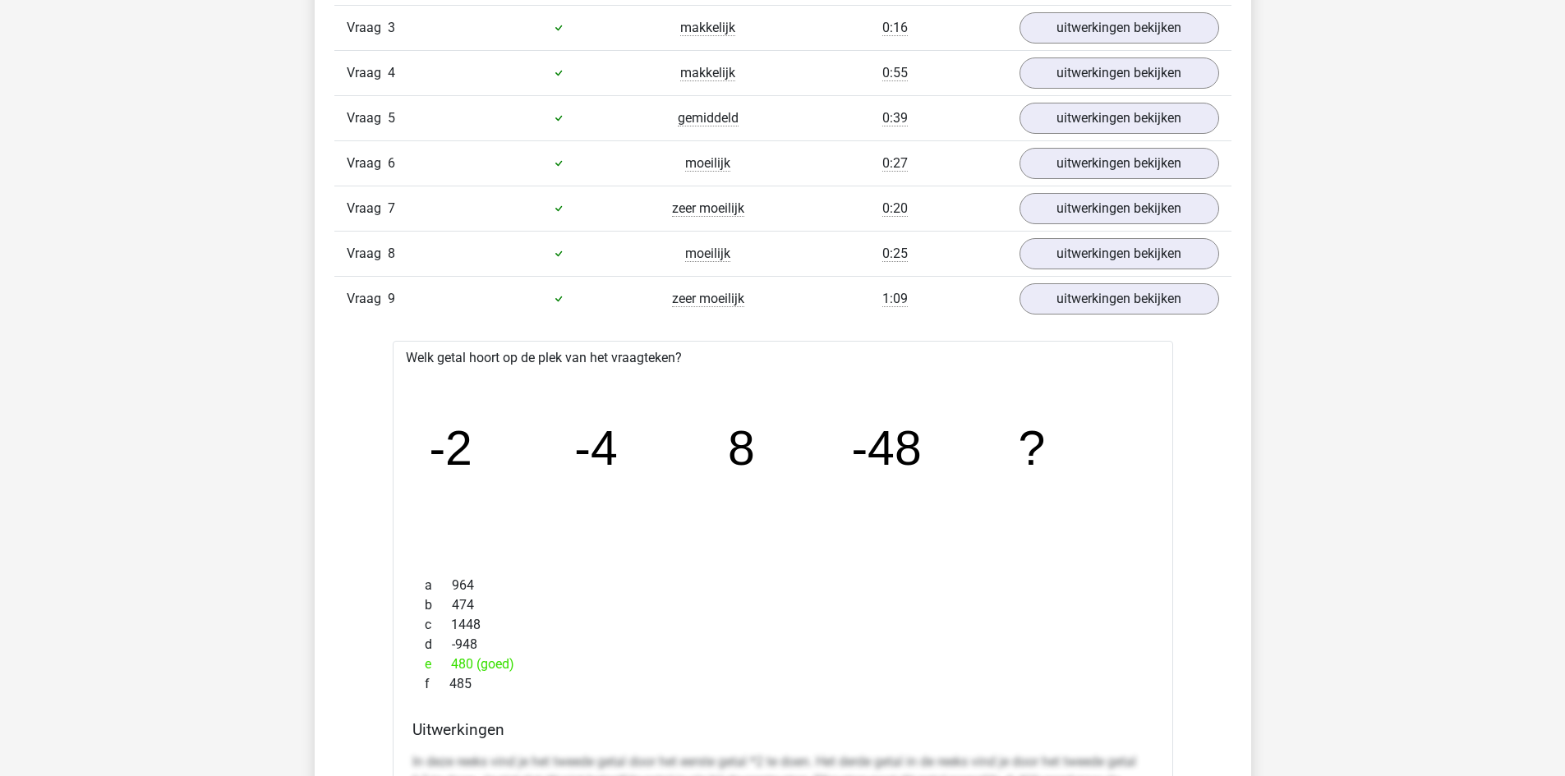
scroll to position [1479, 0]
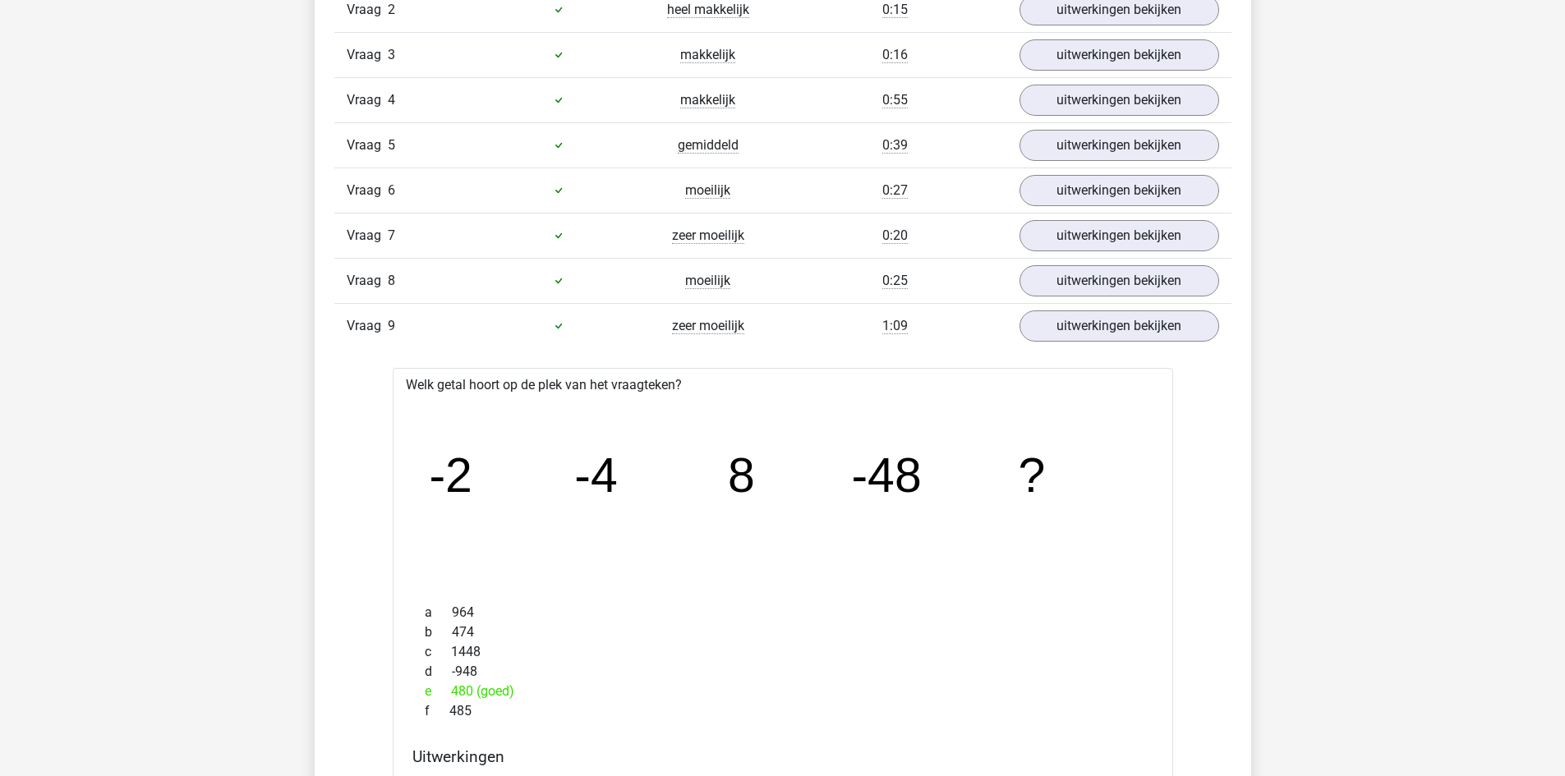
drag, startPoint x: 449, startPoint y: 497, endPoint x: 158, endPoint y: 397, distance: 307.6
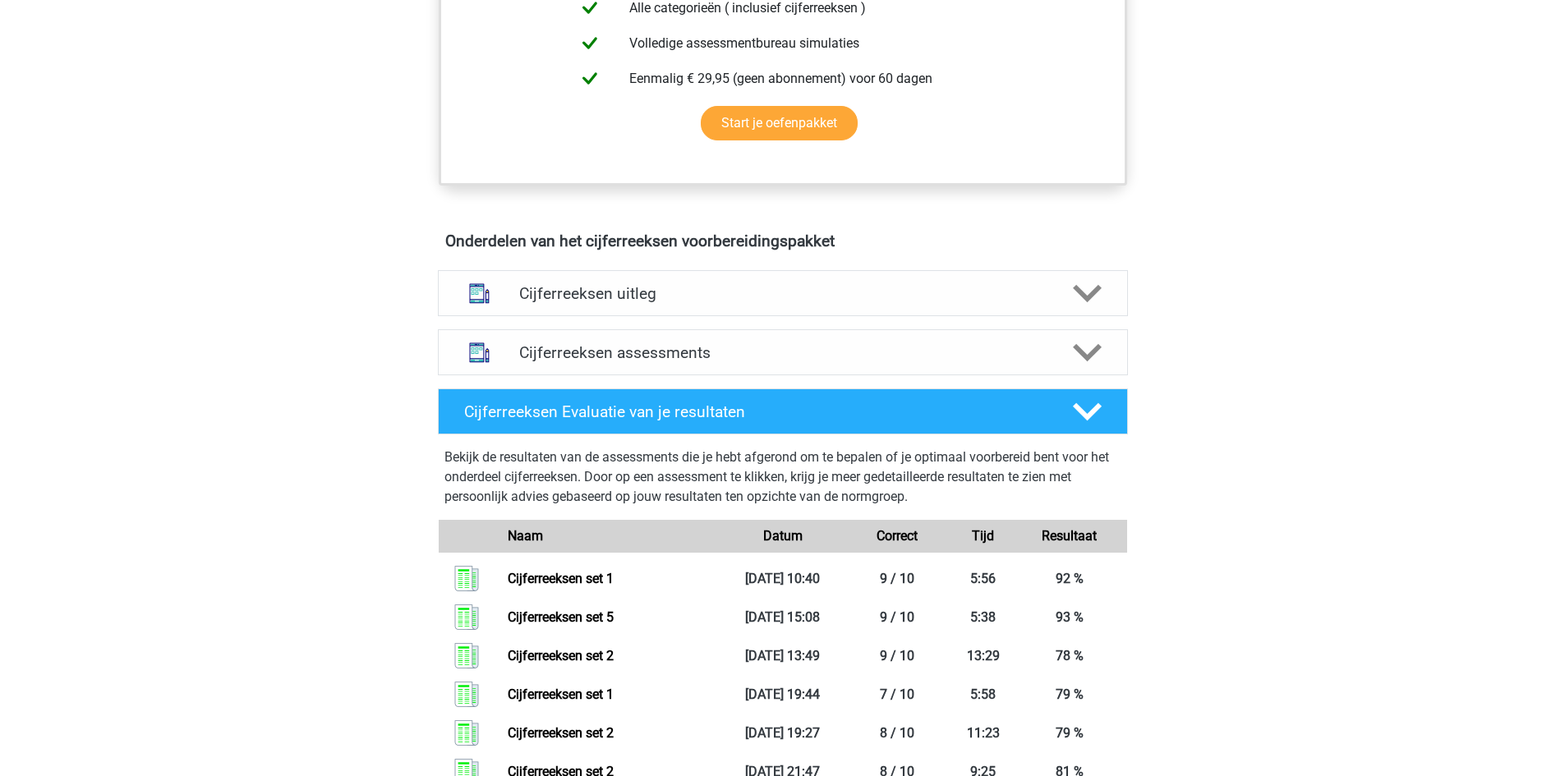
scroll to position [986, 0]
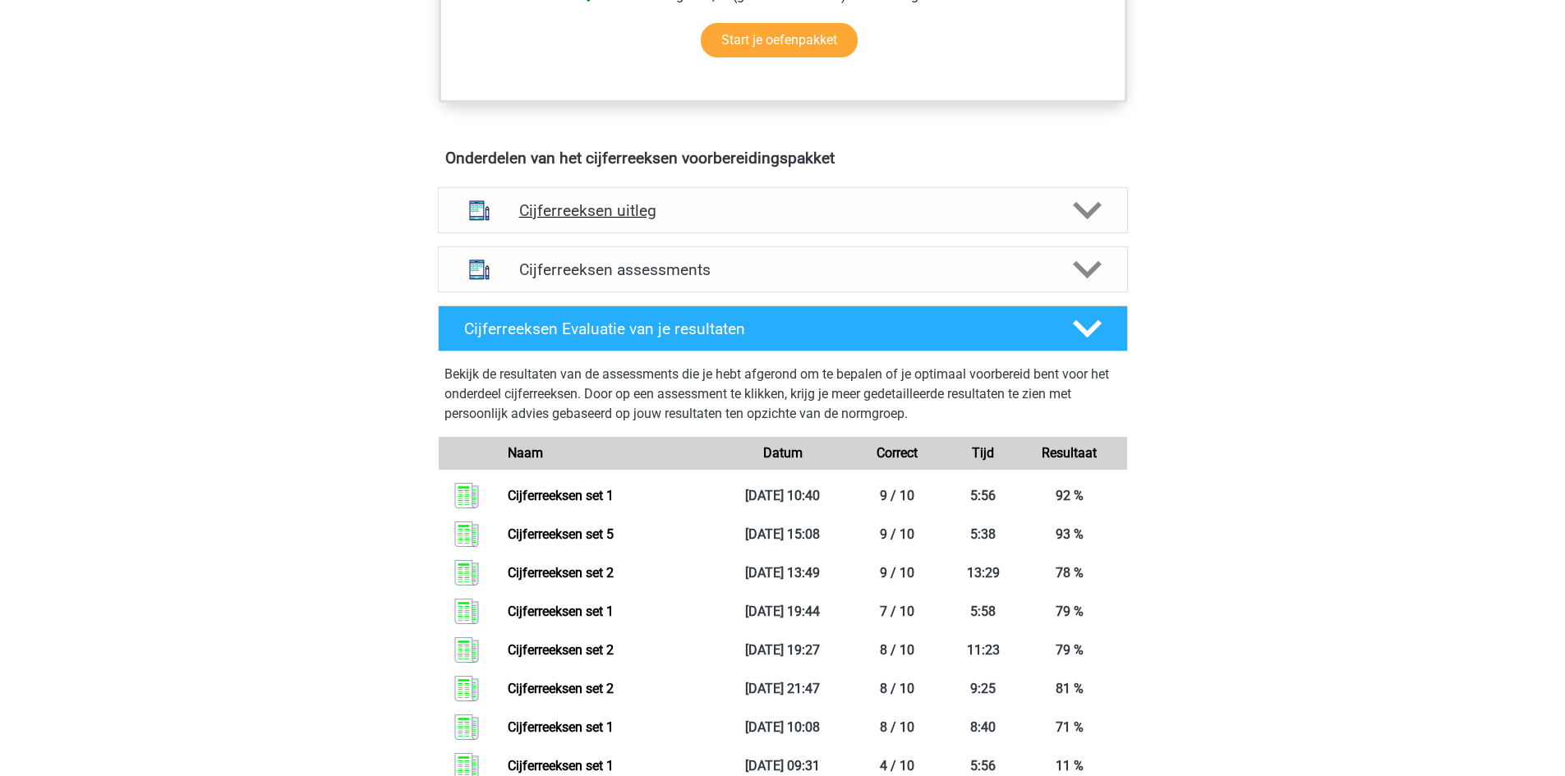
click at [588, 220] on h4 "Cijferreeksen uitleg" at bounding box center [782, 210] width 527 height 19
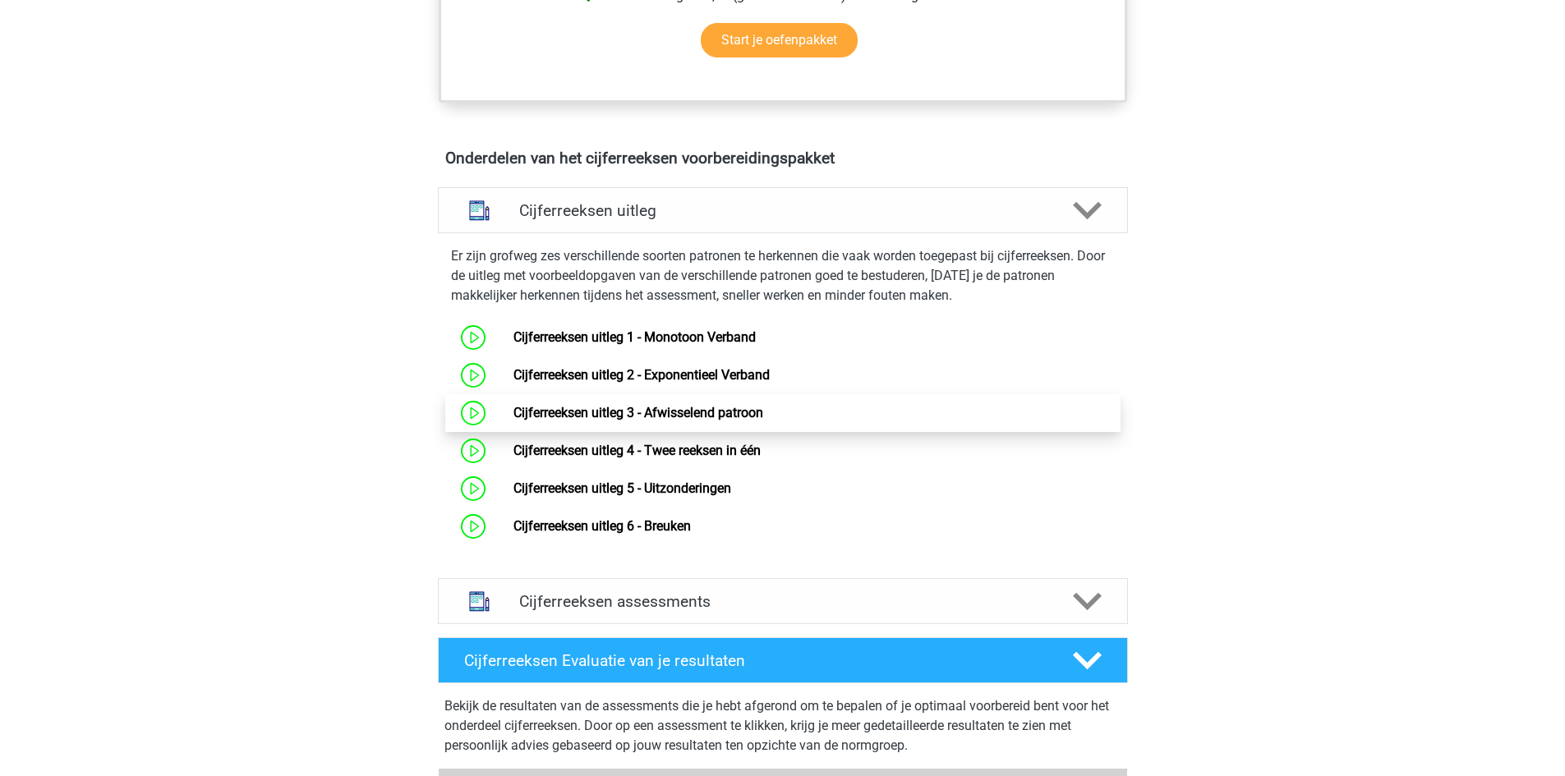
click at [645, 421] on link "Cijferreeksen uitleg 3 - Afwisselend patroon" at bounding box center [638, 413] width 250 height 16
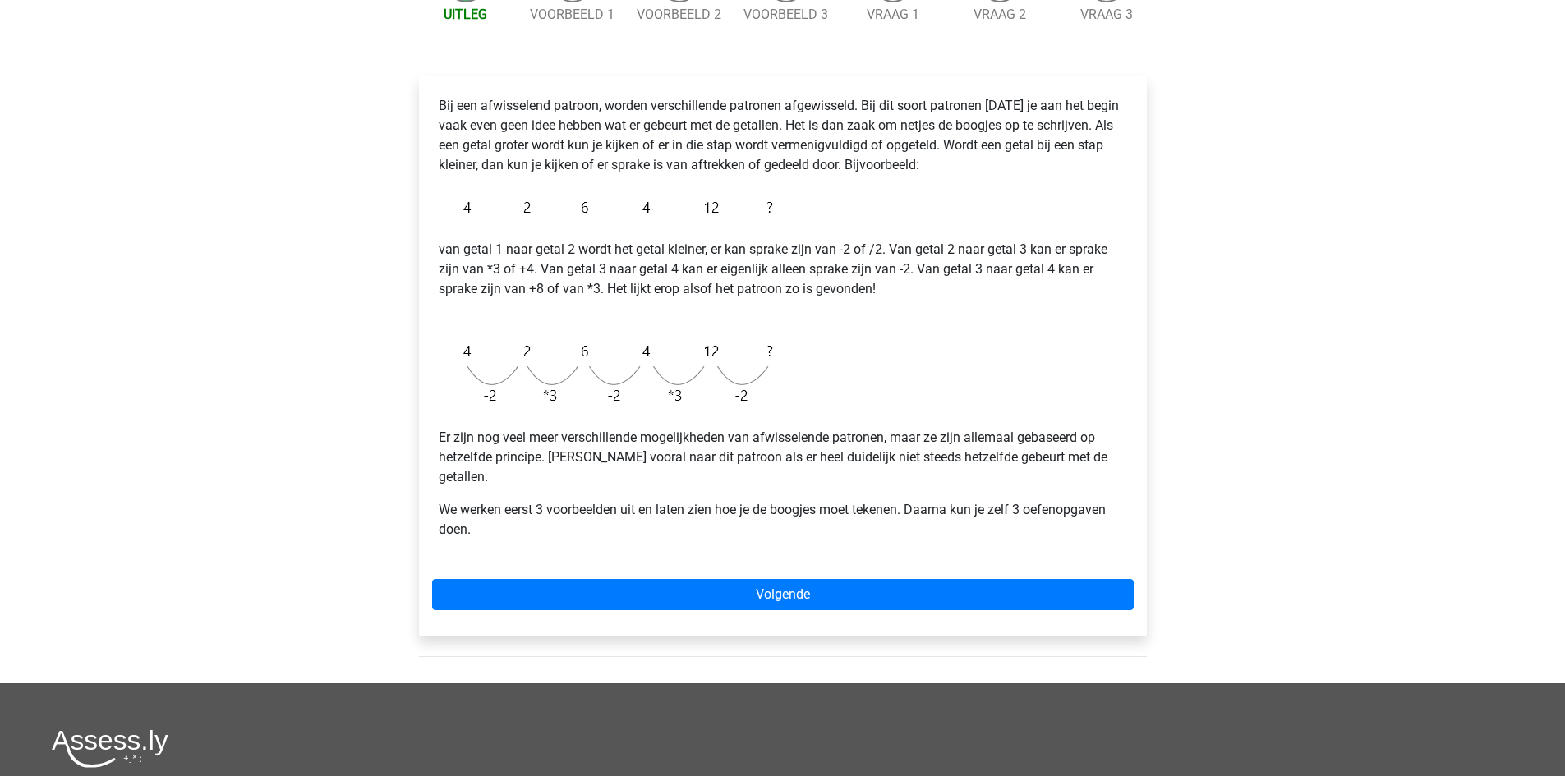
scroll to position [246, 0]
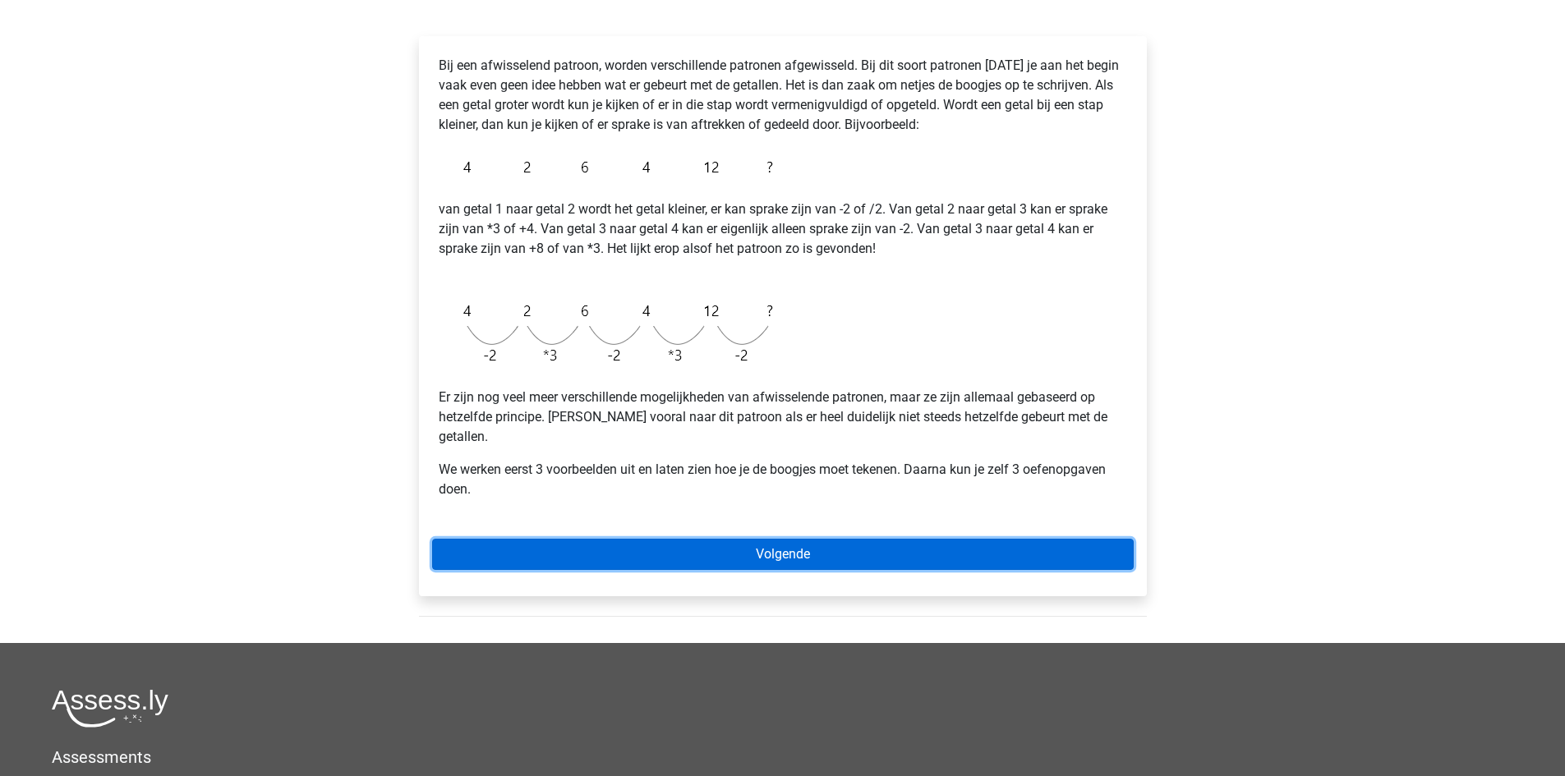
click at [762, 541] on link "Volgende" at bounding box center [783, 554] width 702 height 31
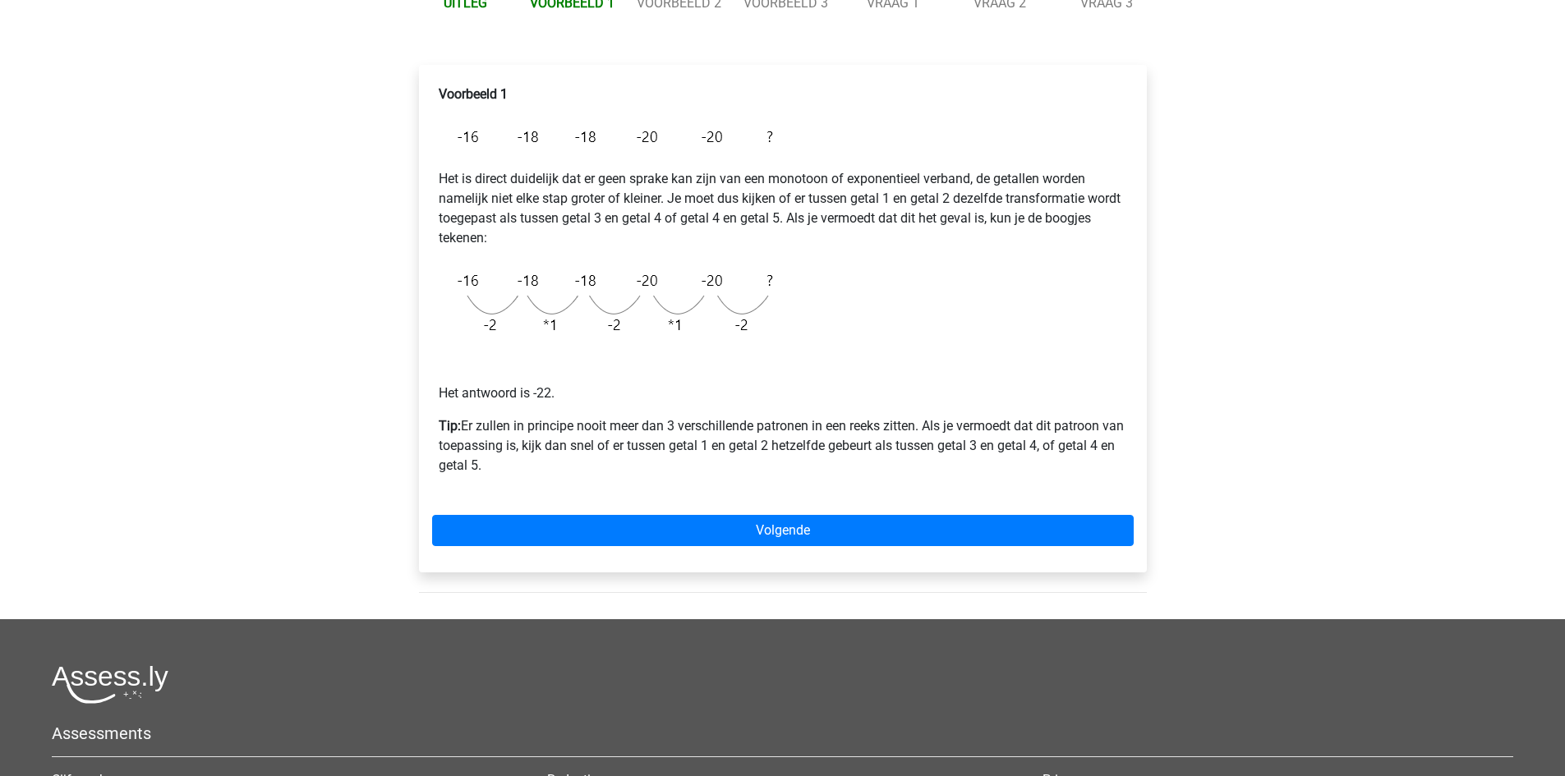
scroll to position [246, 0]
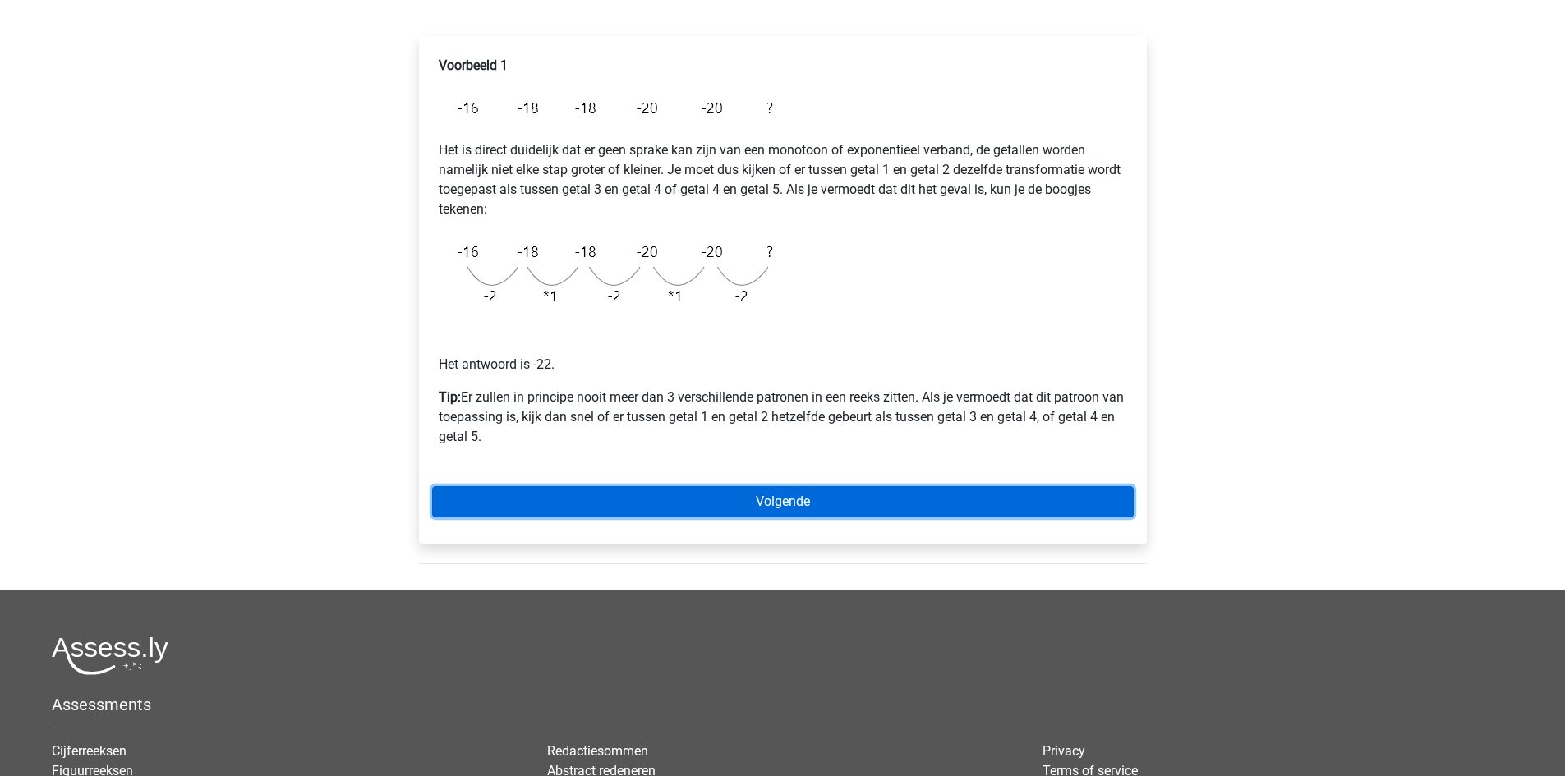
click at [790, 493] on link "Volgende" at bounding box center [783, 501] width 702 height 31
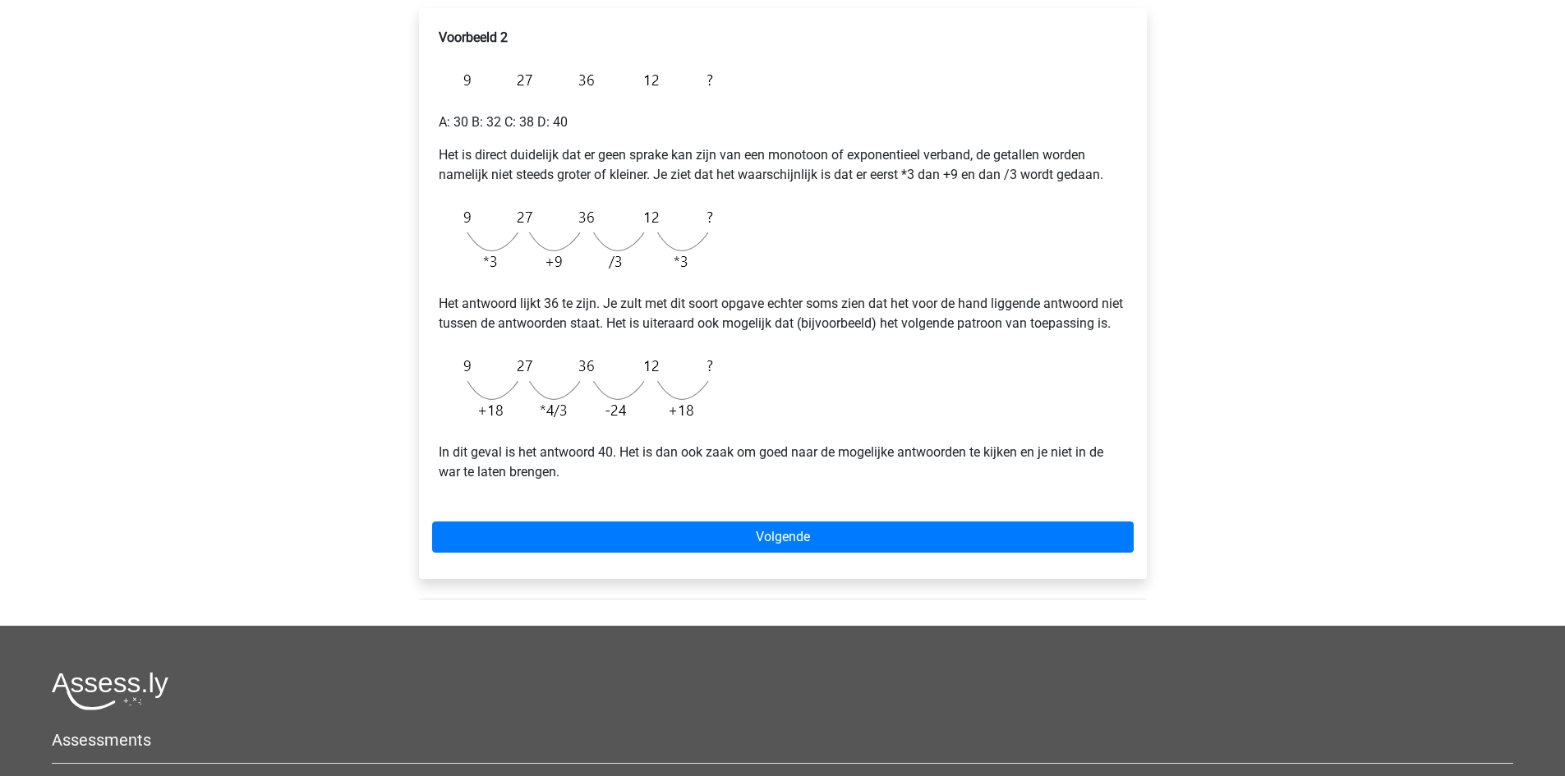
scroll to position [246, 0]
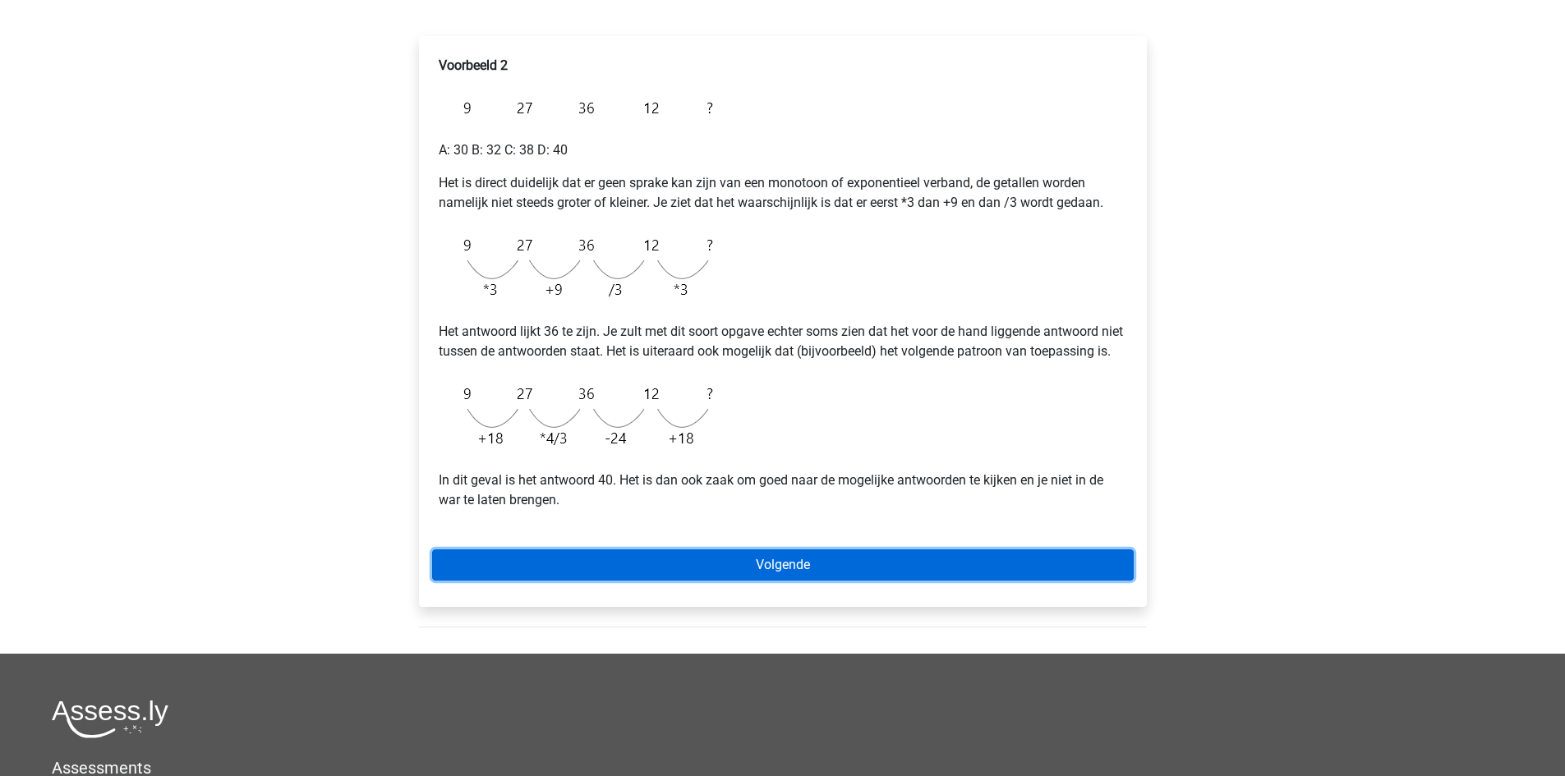
click at [739, 581] on link "Volgende" at bounding box center [783, 565] width 702 height 31
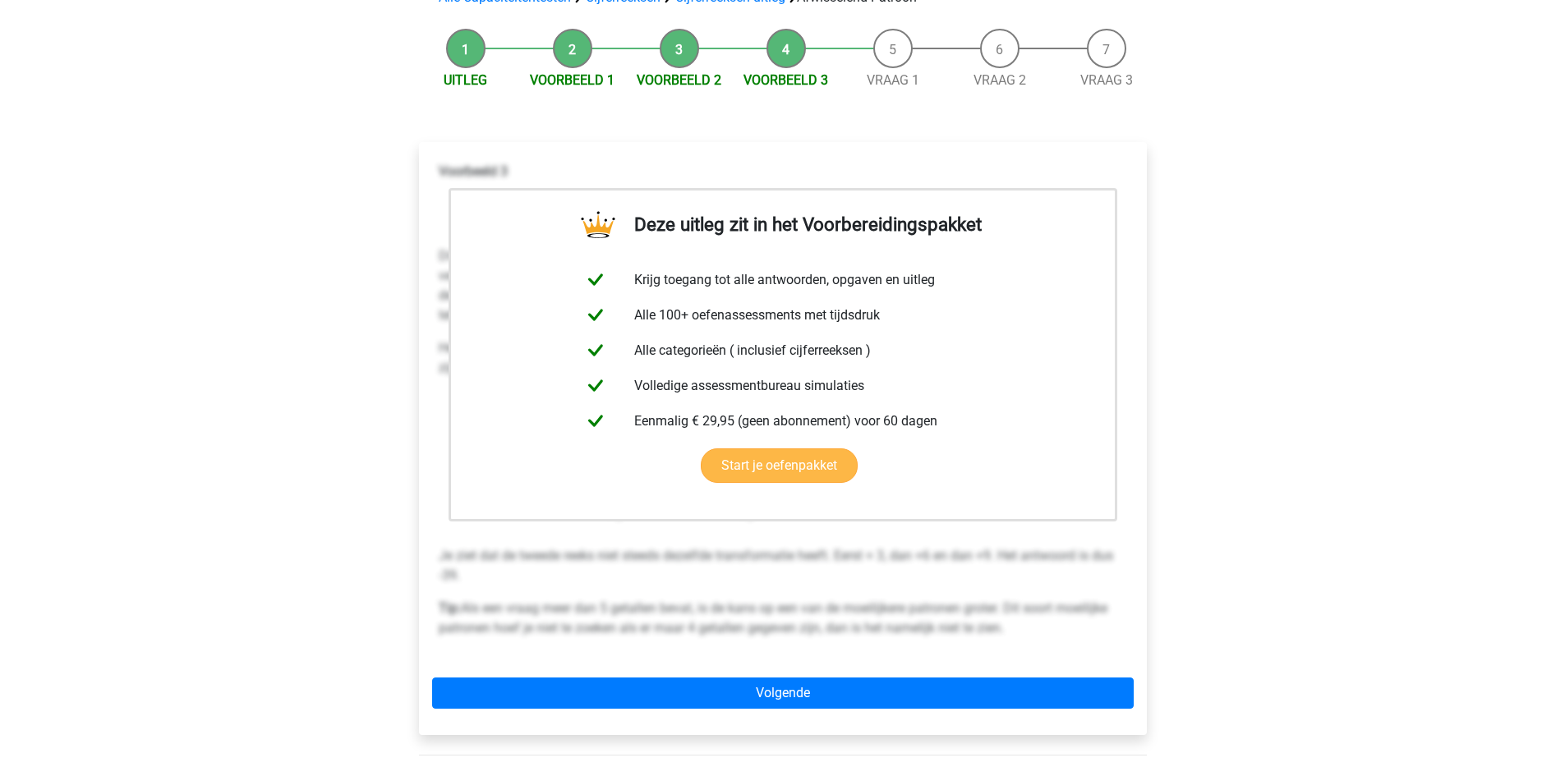
scroll to position [246, 0]
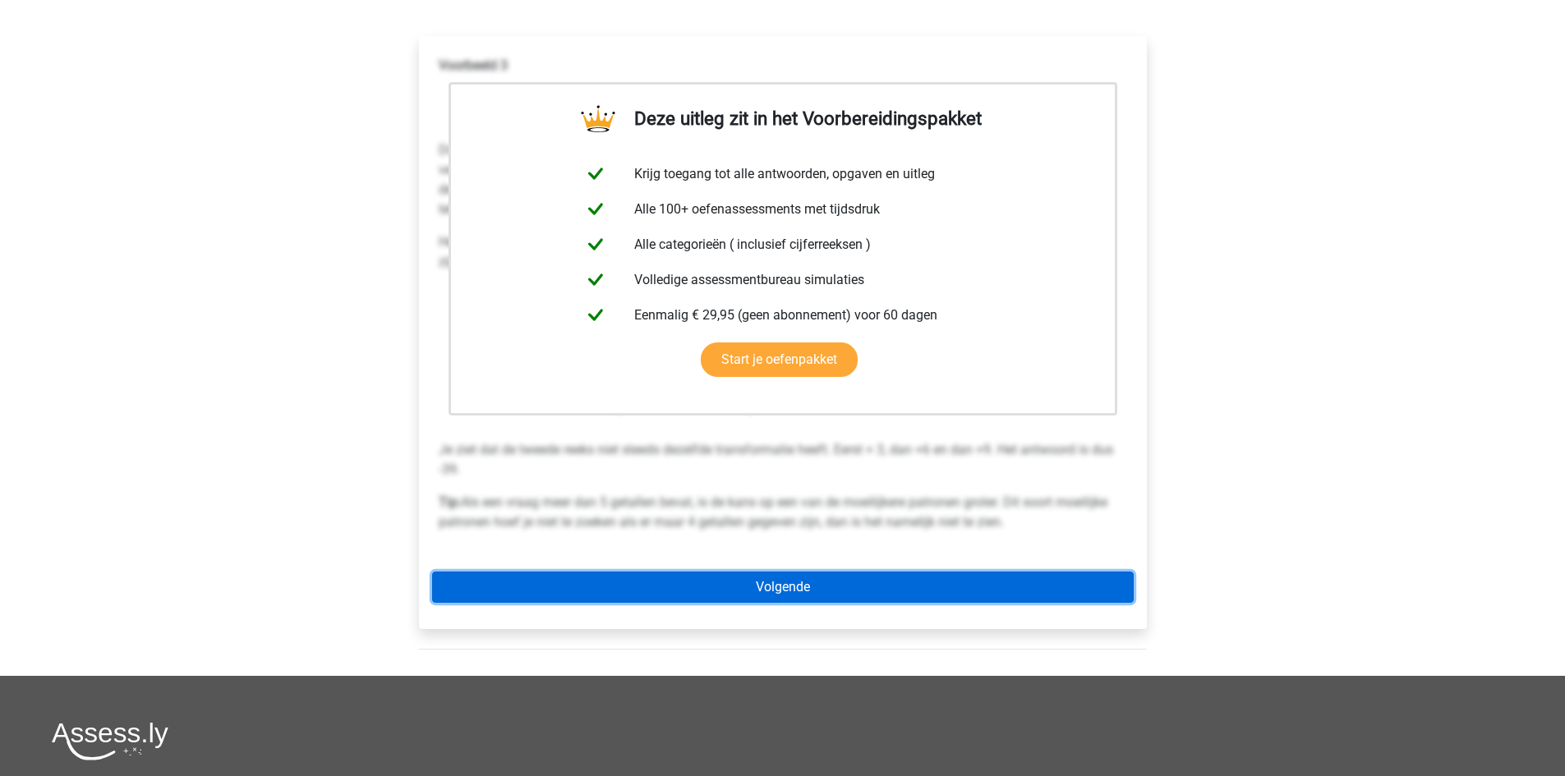
click at [766, 588] on link "Volgende" at bounding box center [783, 587] width 702 height 31
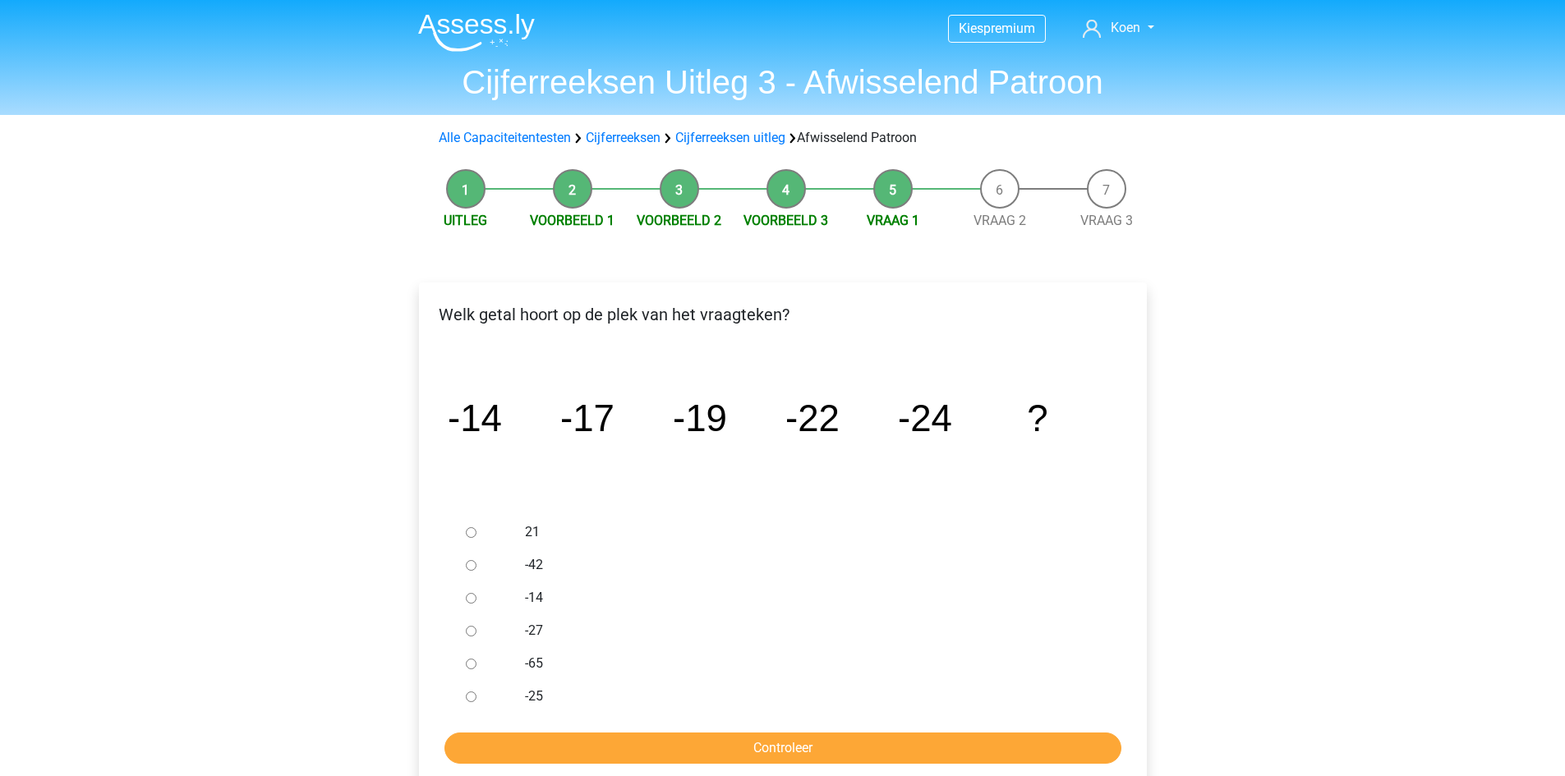
click at [471, 628] on input "-27" at bounding box center [471, 631] width 11 height 11
radio input "true"
click at [747, 743] on input "Controleer" at bounding box center [782, 748] width 677 height 31
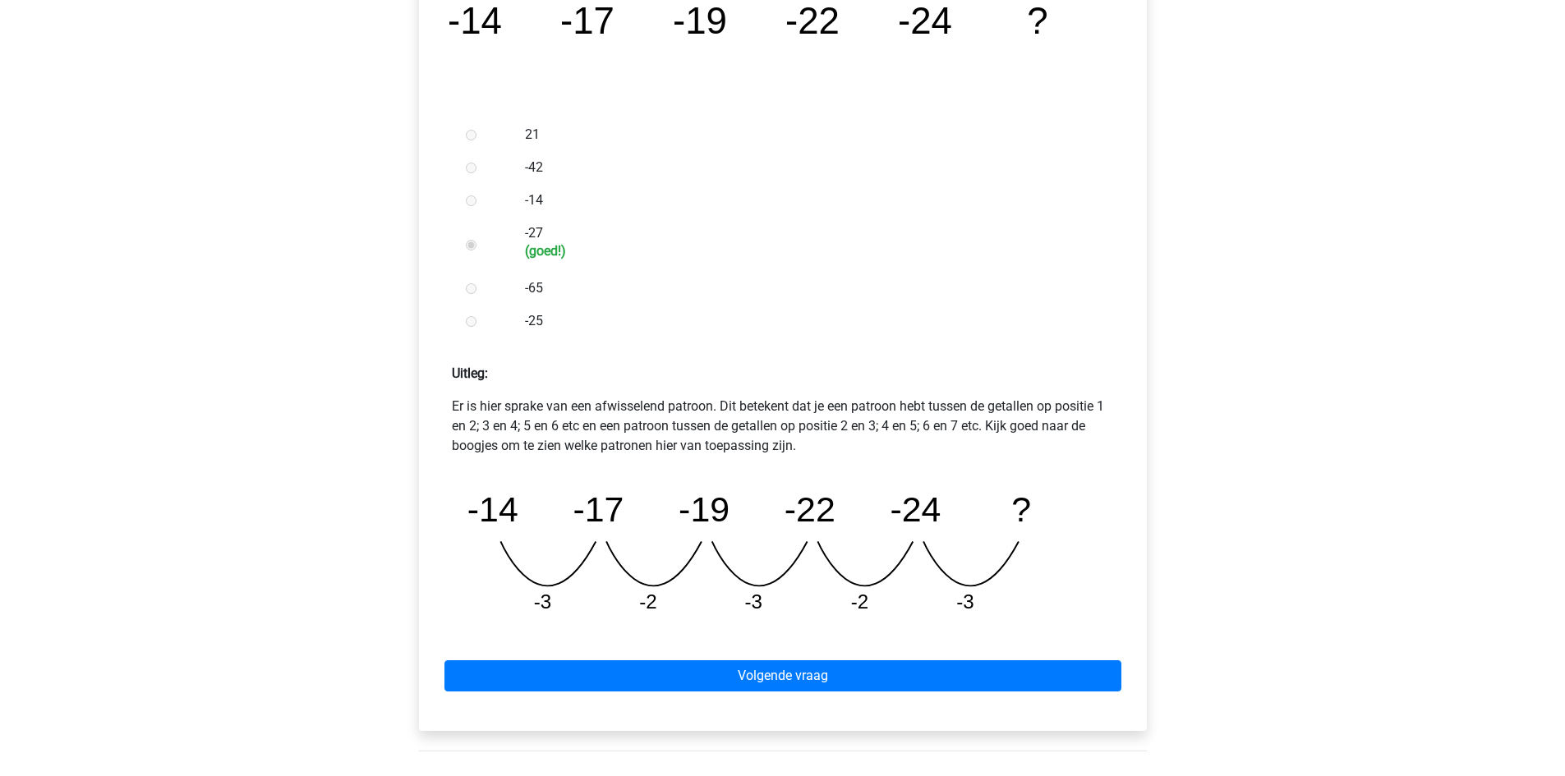
scroll to position [411, 0]
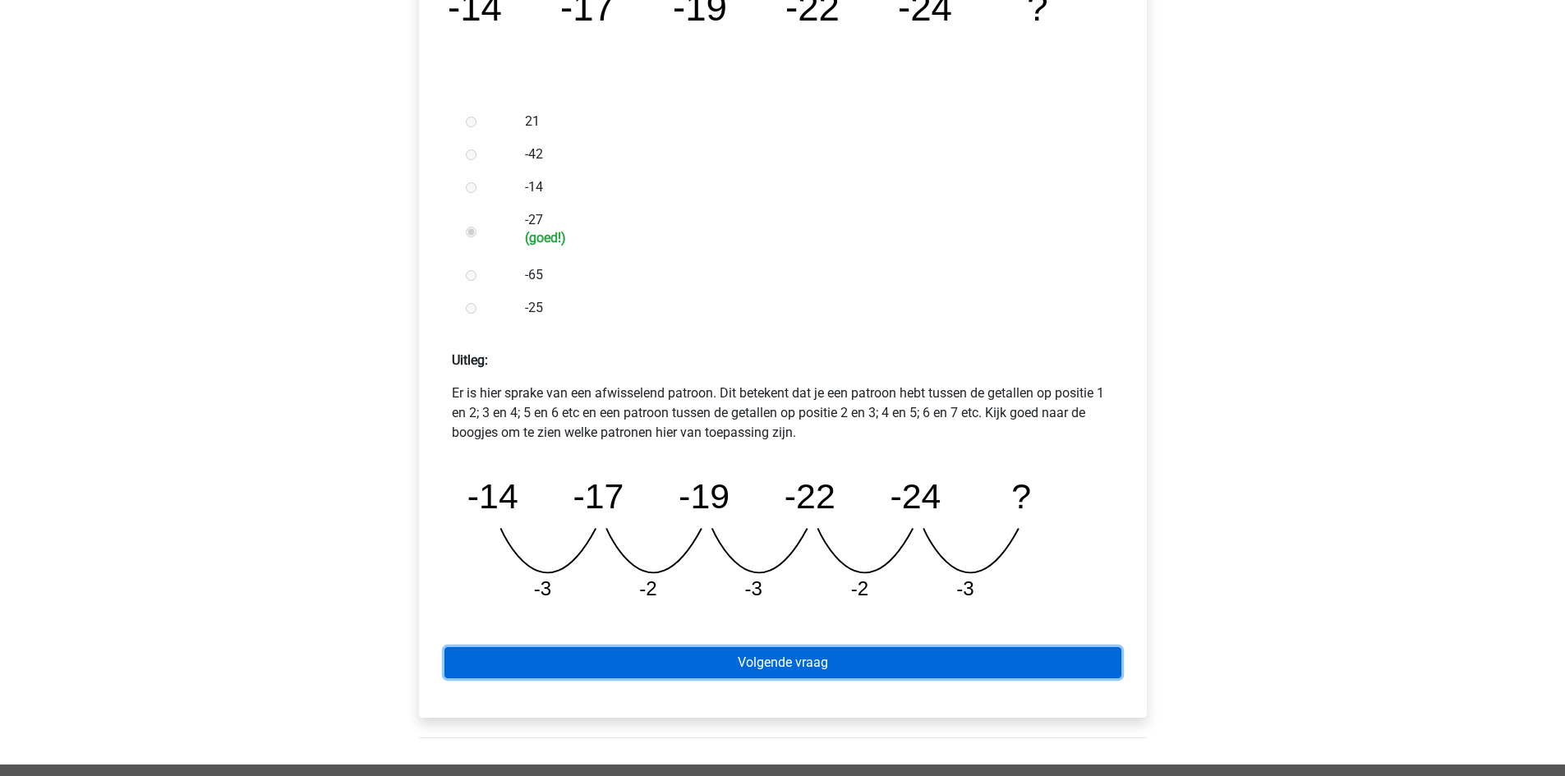
click at [710, 664] on link "Volgende vraag" at bounding box center [782, 662] width 677 height 31
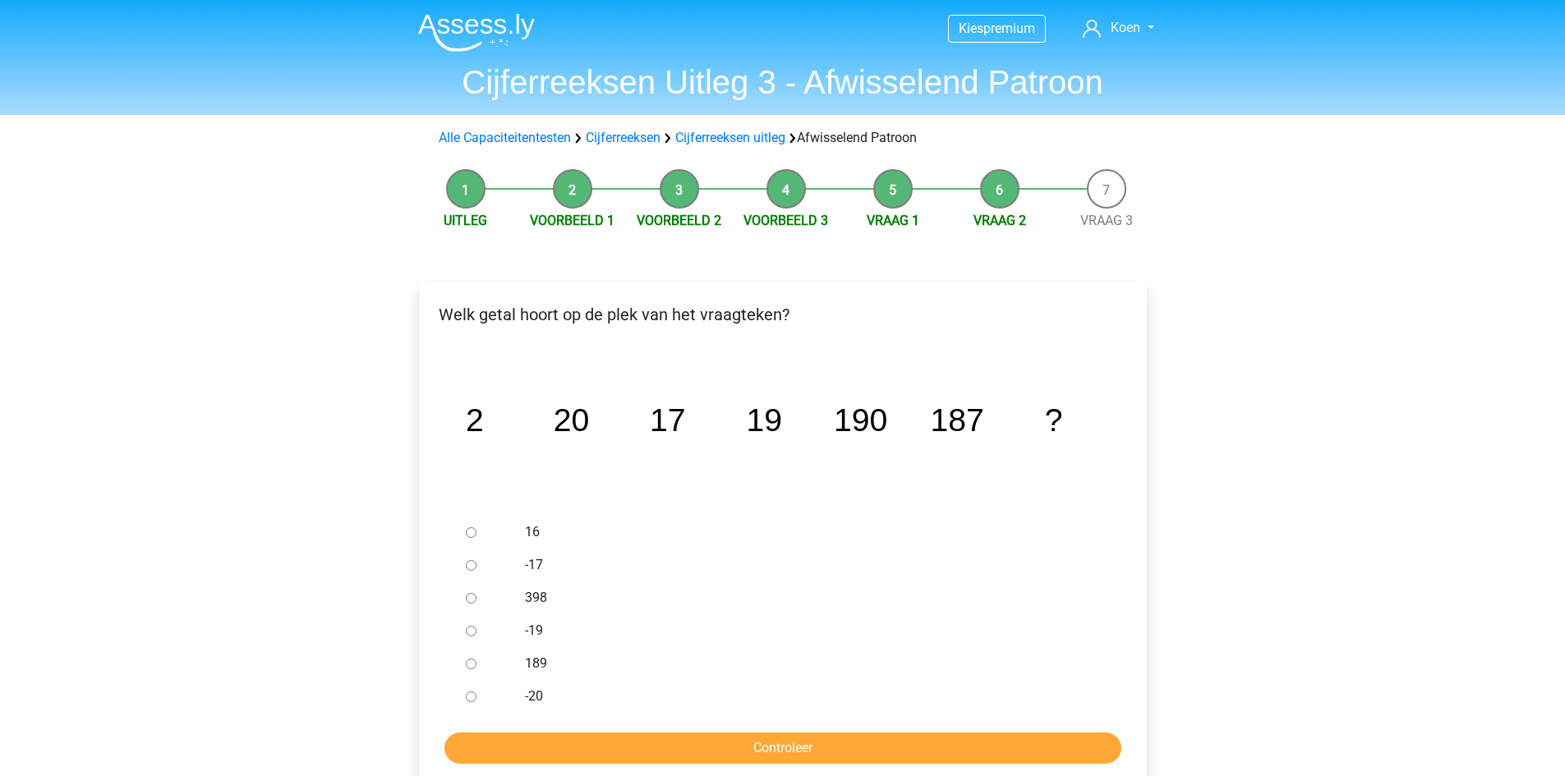
click at [471, 666] on input "189" at bounding box center [471, 664] width 11 height 11
radio input "true"
click at [646, 735] on input "Controleer" at bounding box center [782, 748] width 677 height 31
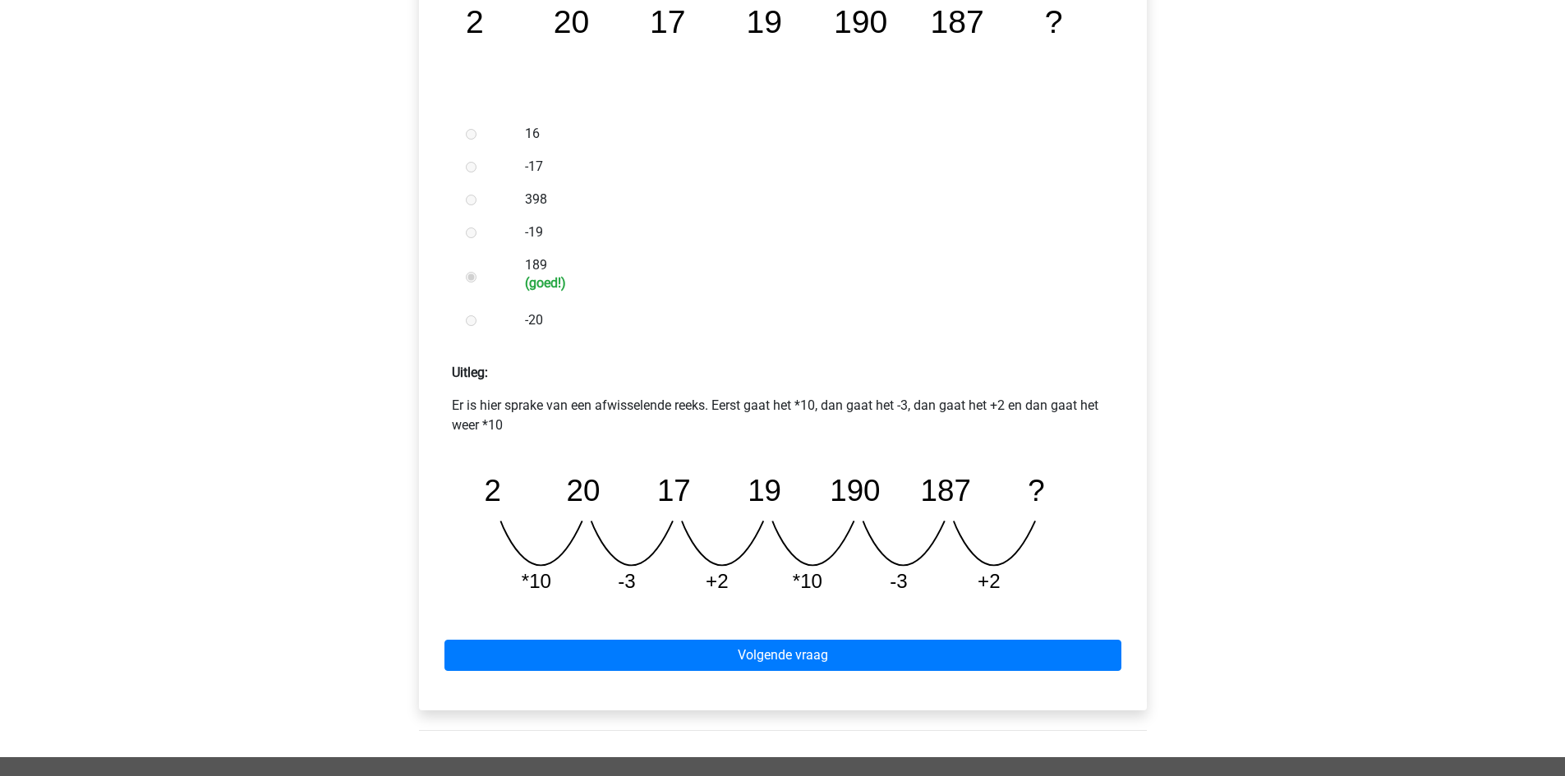
scroll to position [411, 0]
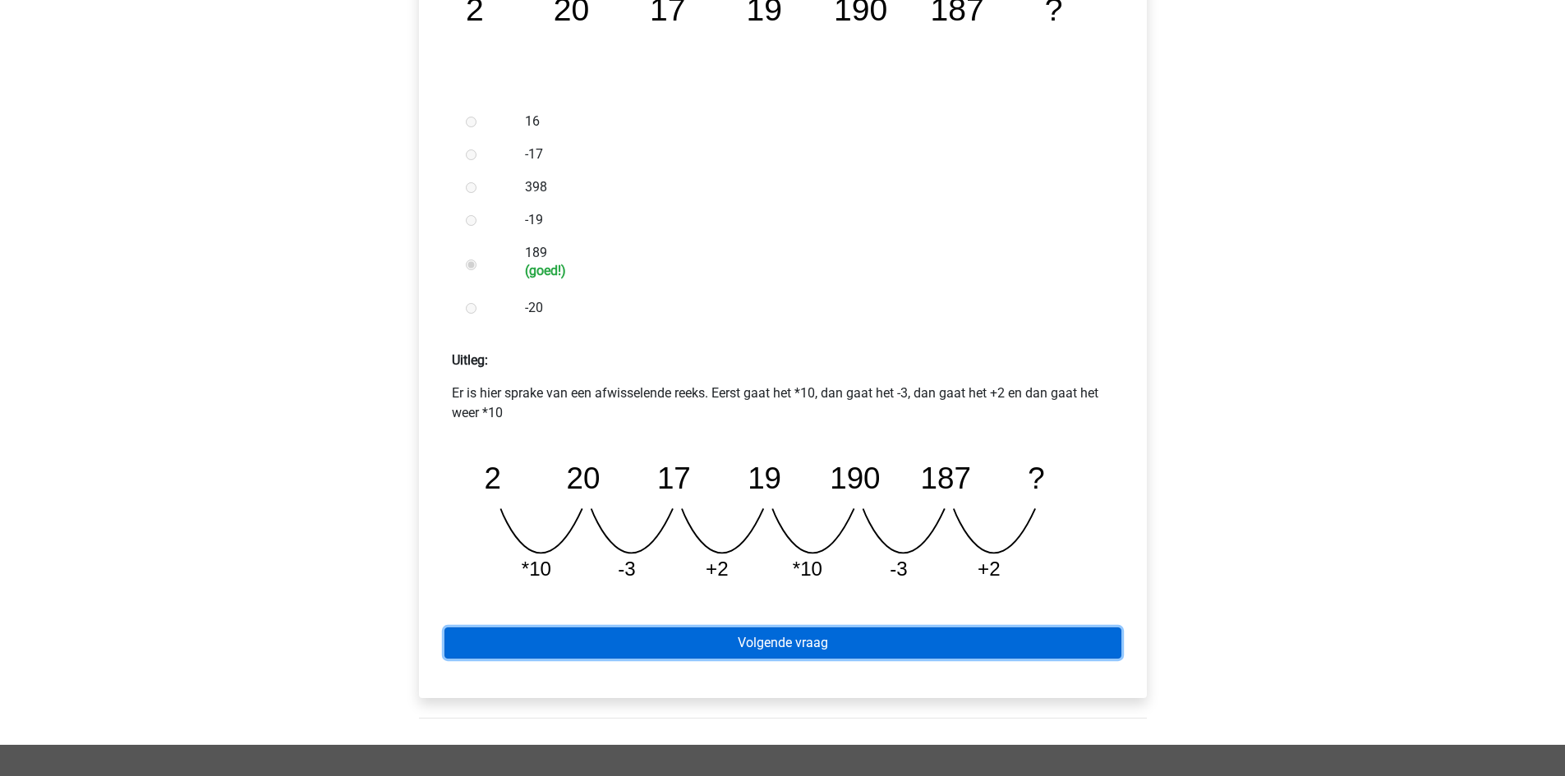
click at [819, 642] on link "Volgende vraag" at bounding box center [782, 643] width 677 height 31
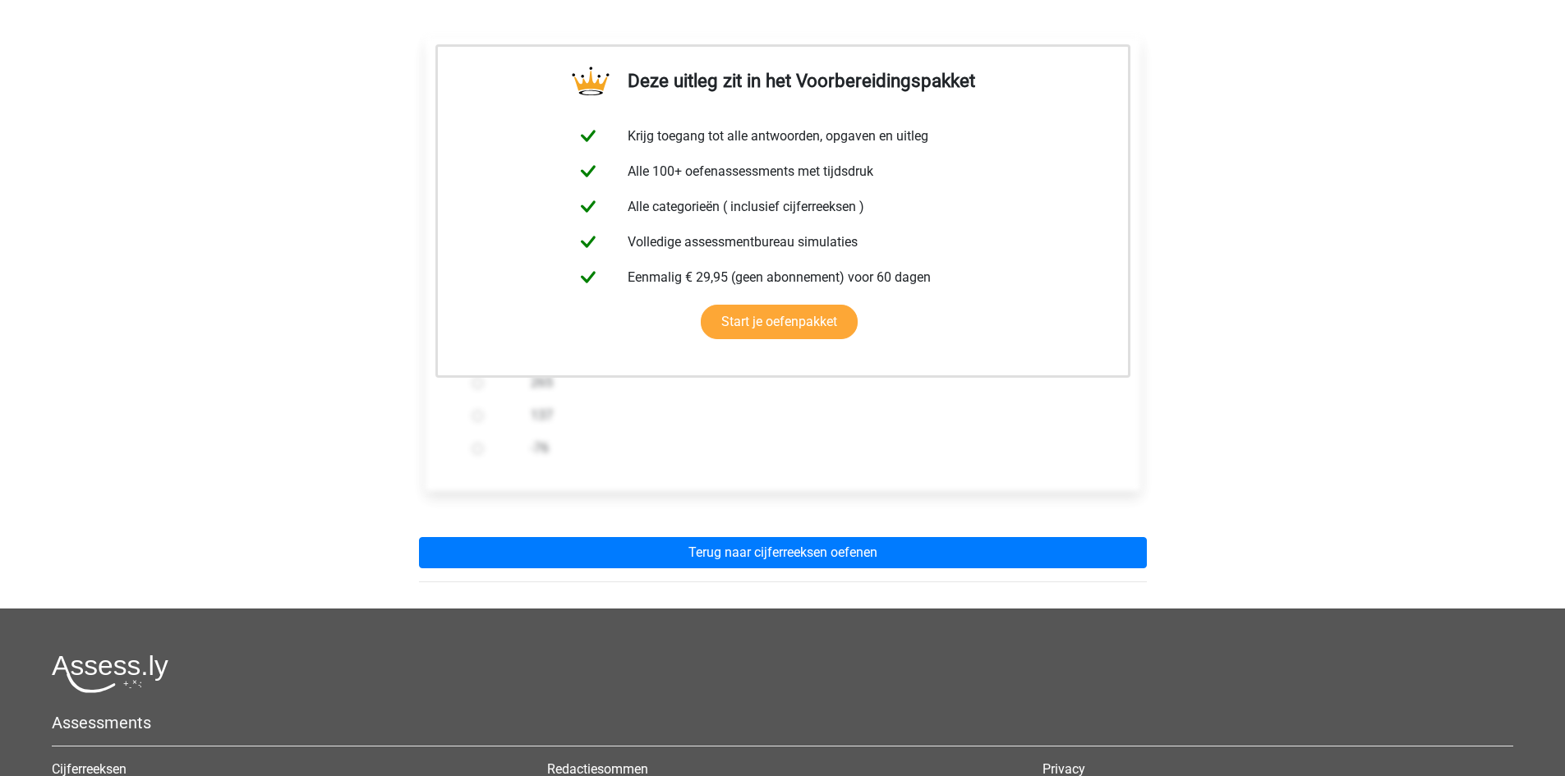
scroll to position [329, 0]
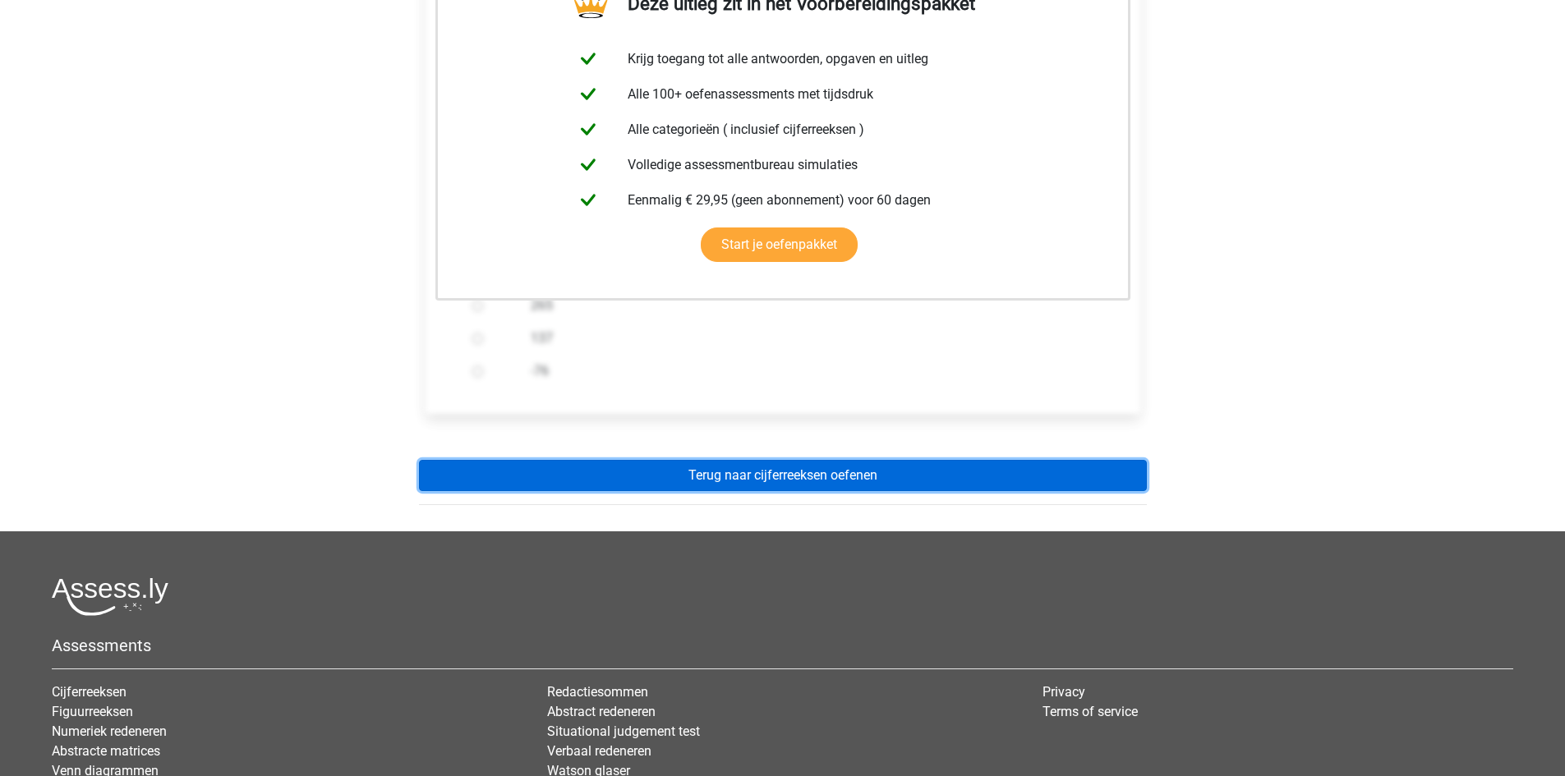
click at [766, 467] on link "Terug naar cijferreeksen oefenen" at bounding box center [783, 475] width 728 height 31
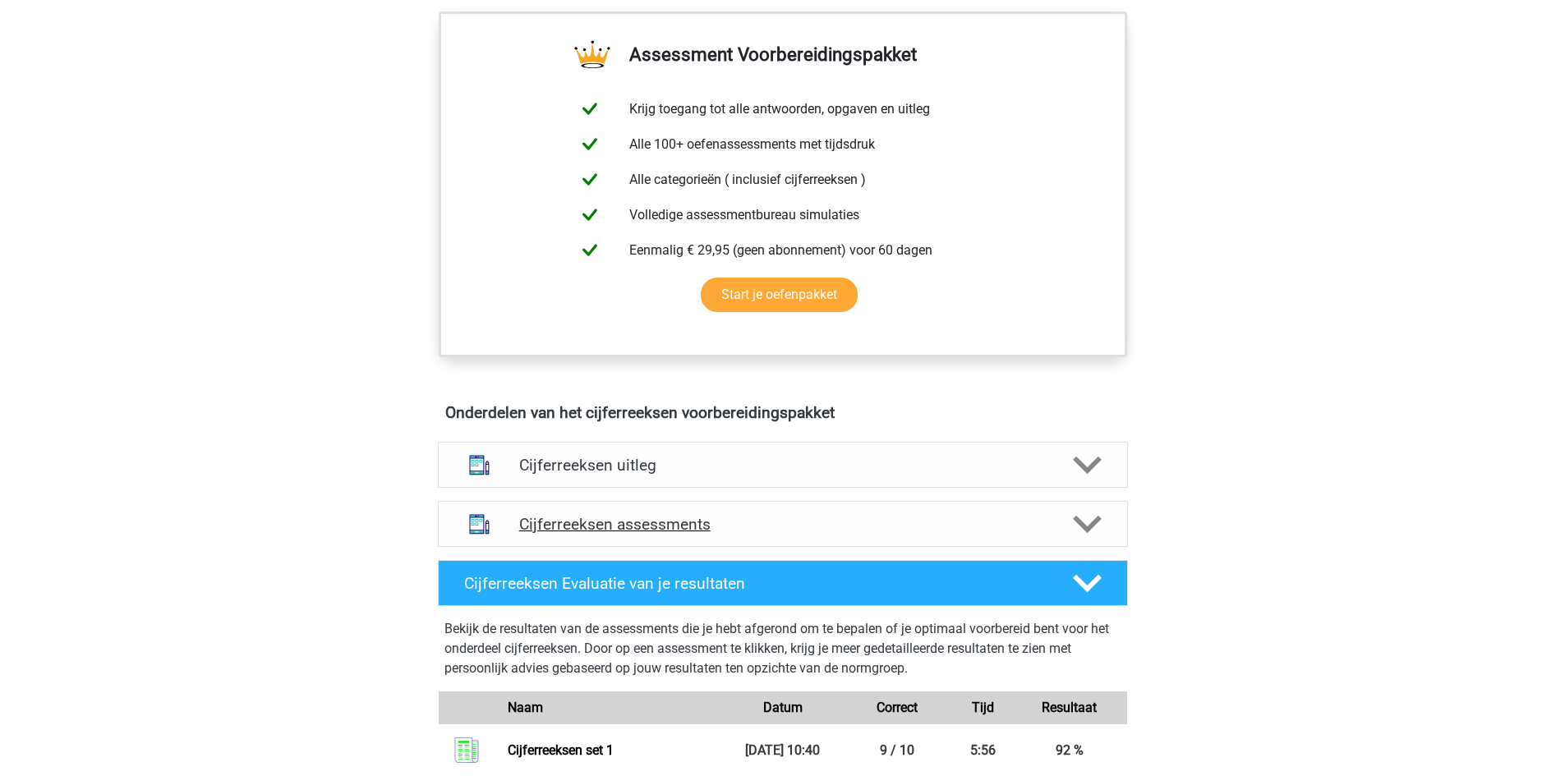
scroll to position [657, 0]
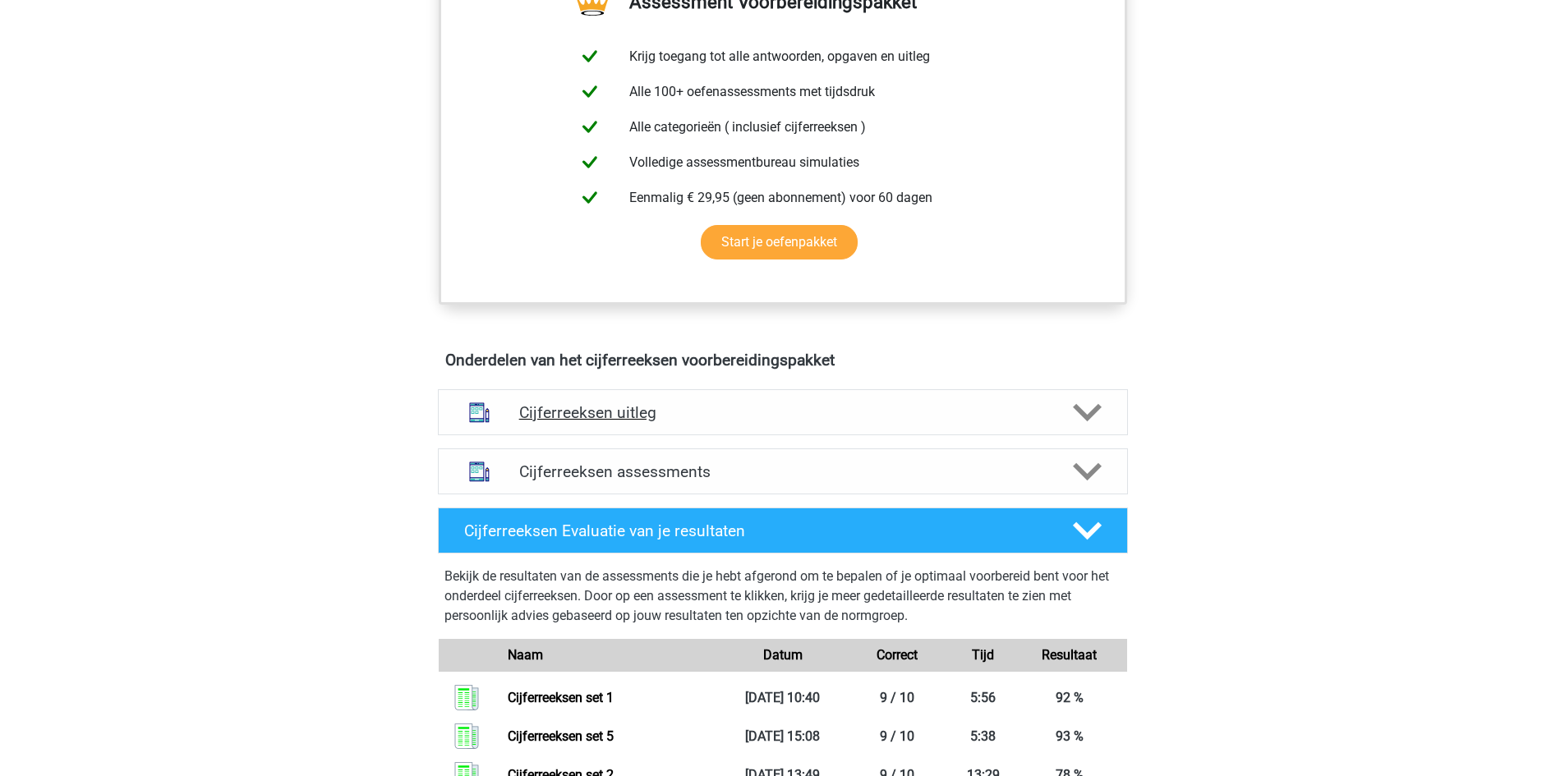
click at [604, 422] on h4 "Cijferreeksen uitleg" at bounding box center [782, 412] width 527 height 19
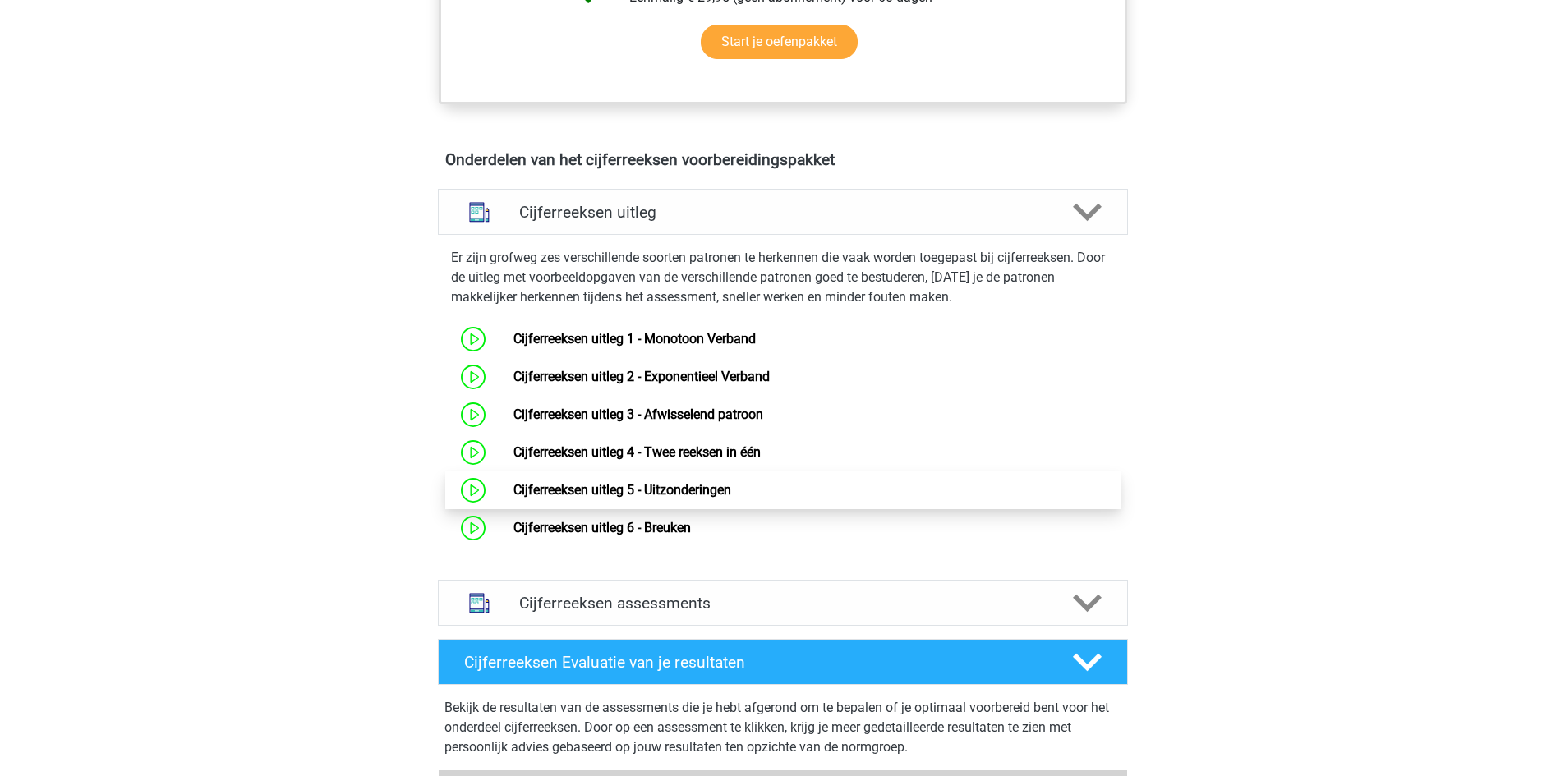
scroll to position [904, 0]
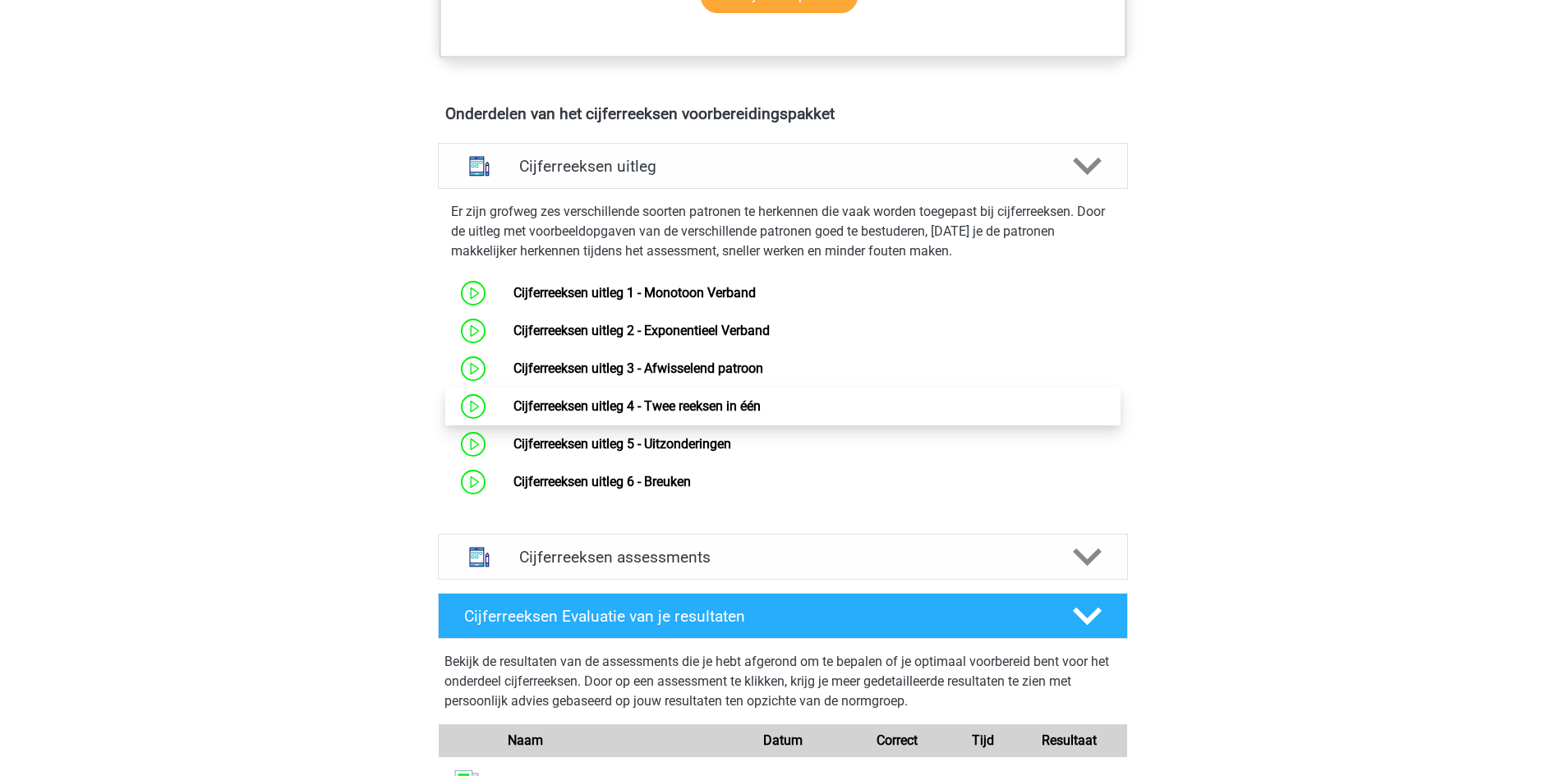
click at [549, 414] on link "Cijferreeksen uitleg 4 - Twee reeksen in één" at bounding box center [636, 406] width 247 height 16
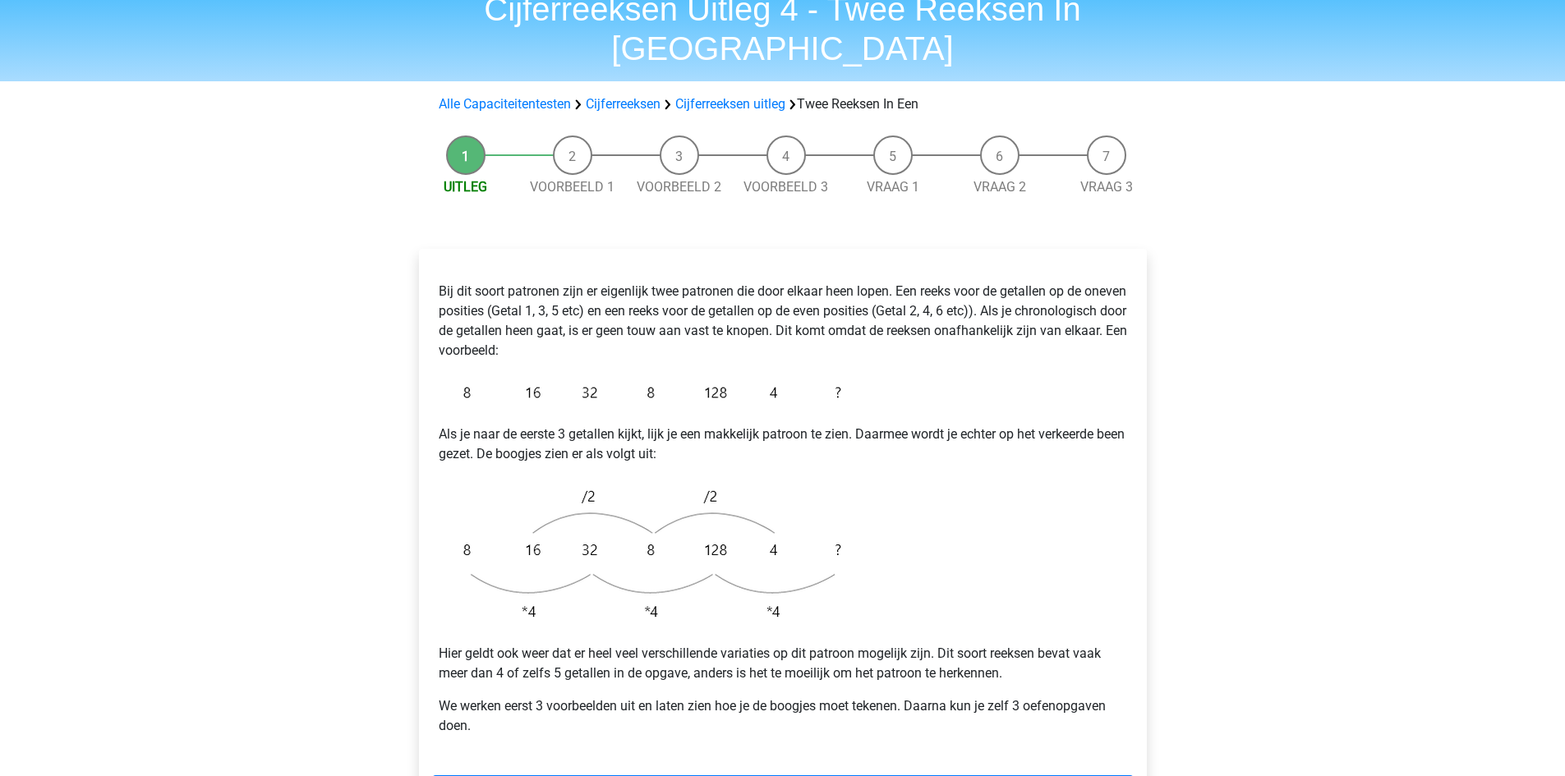
scroll to position [329, 0]
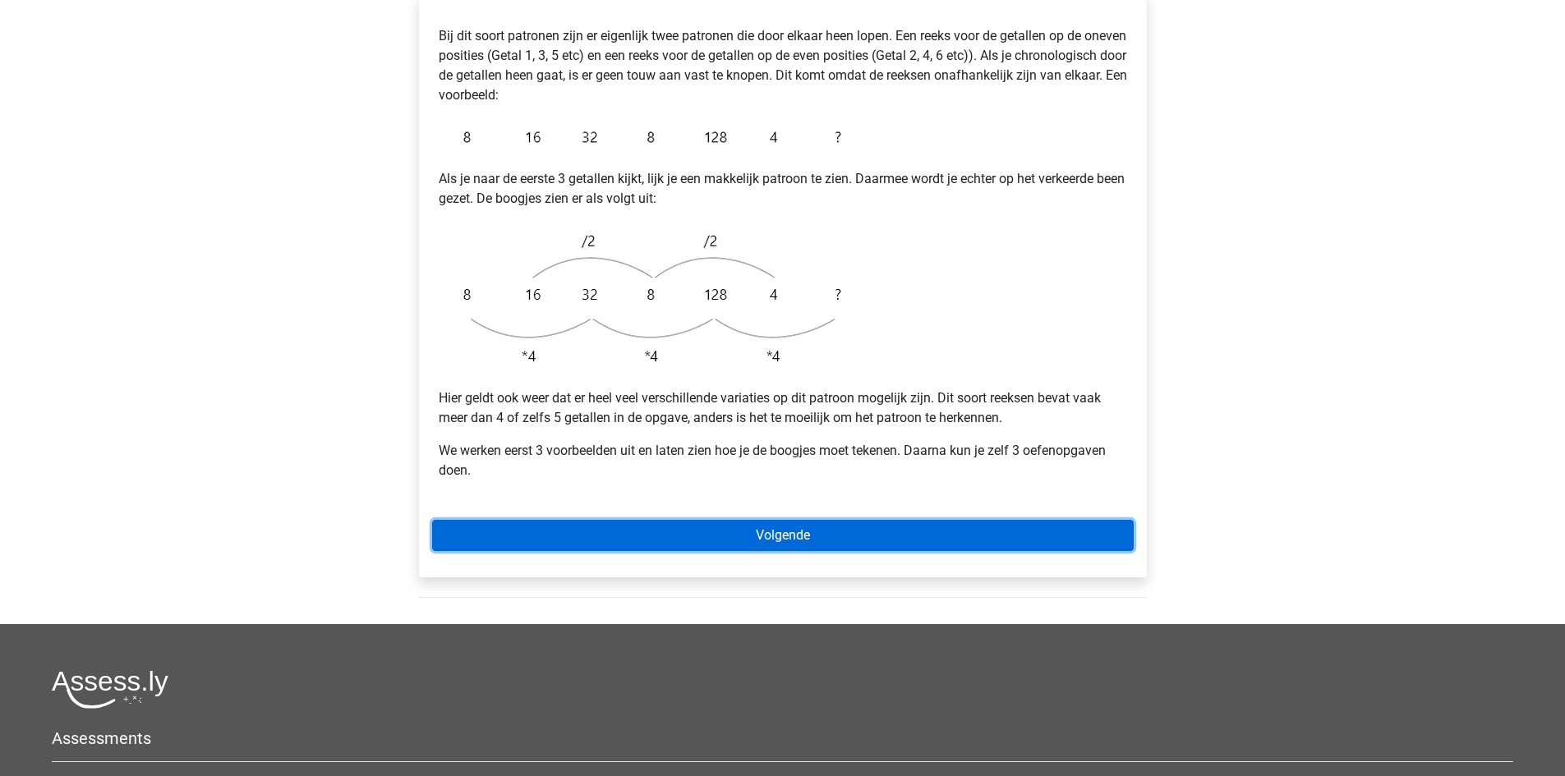
click at [716, 520] on link "Volgende" at bounding box center [783, 535] width 702 height 31
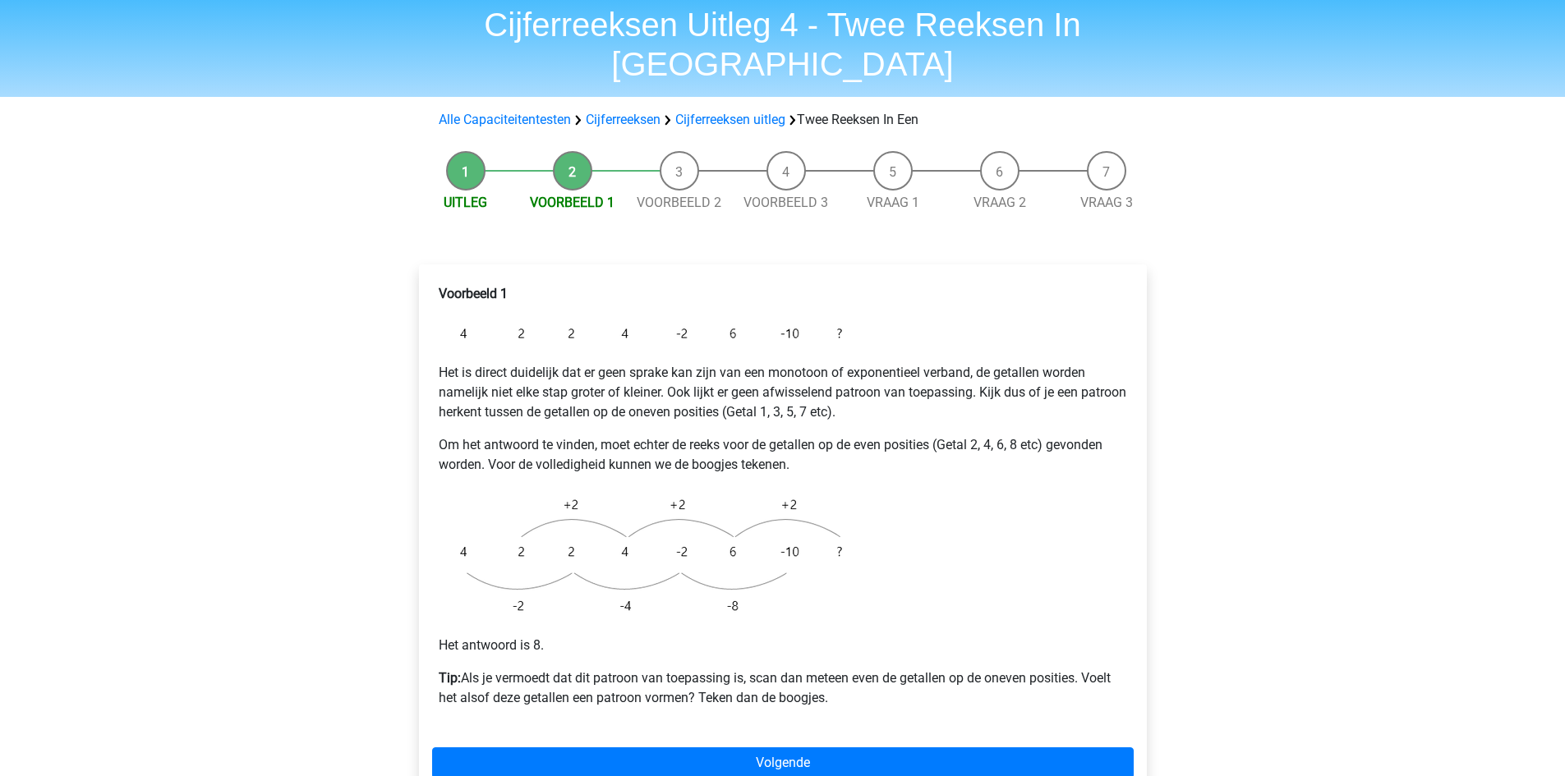
scroll to position [164, 0]
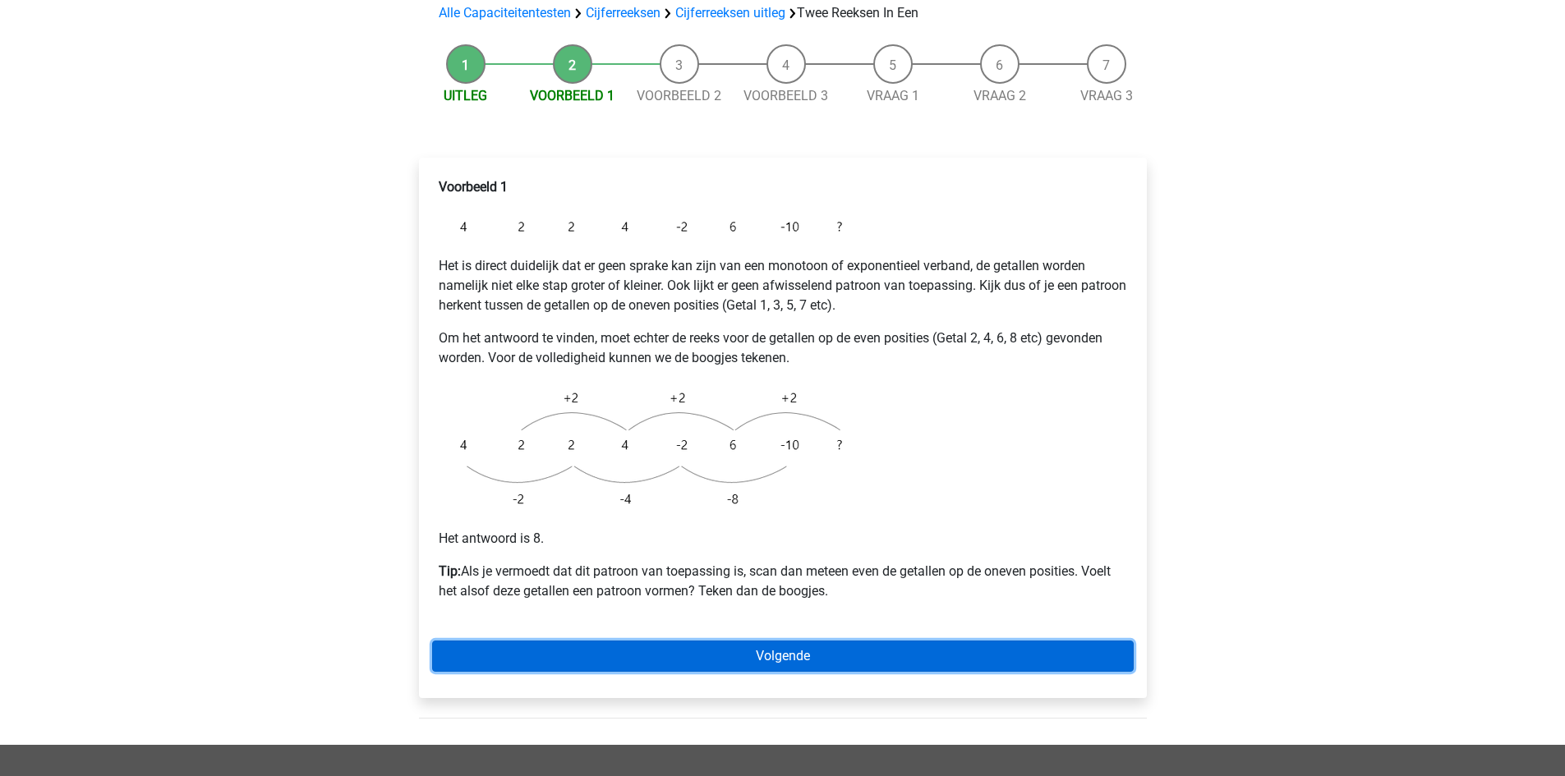
click at [804, 641] on link "Volgende" at bounding box center [783, 656] width 702 height 31
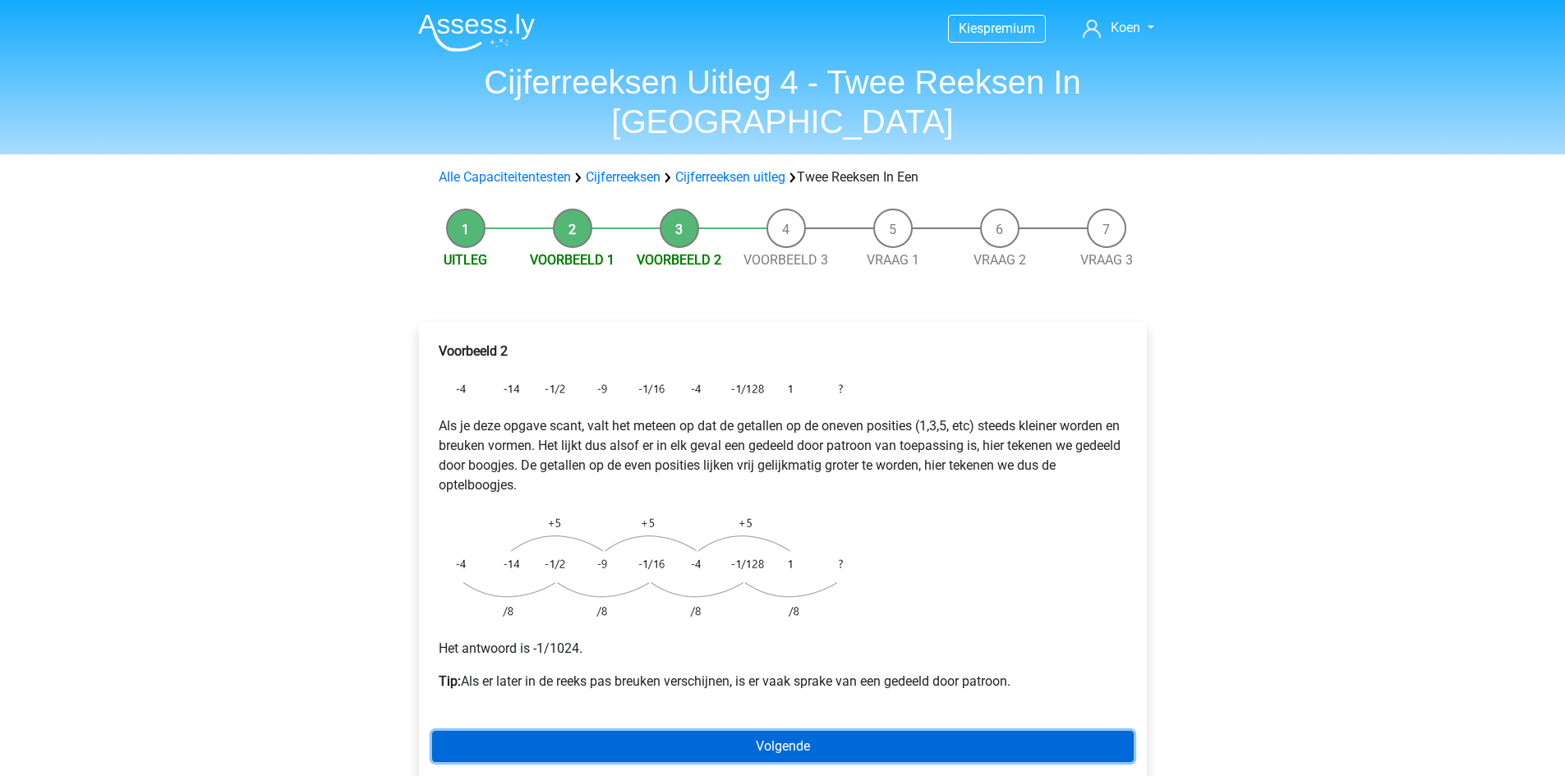
click at [771, 731] on link "Volgende" at bounding box center [783, 746] width 702 height 31
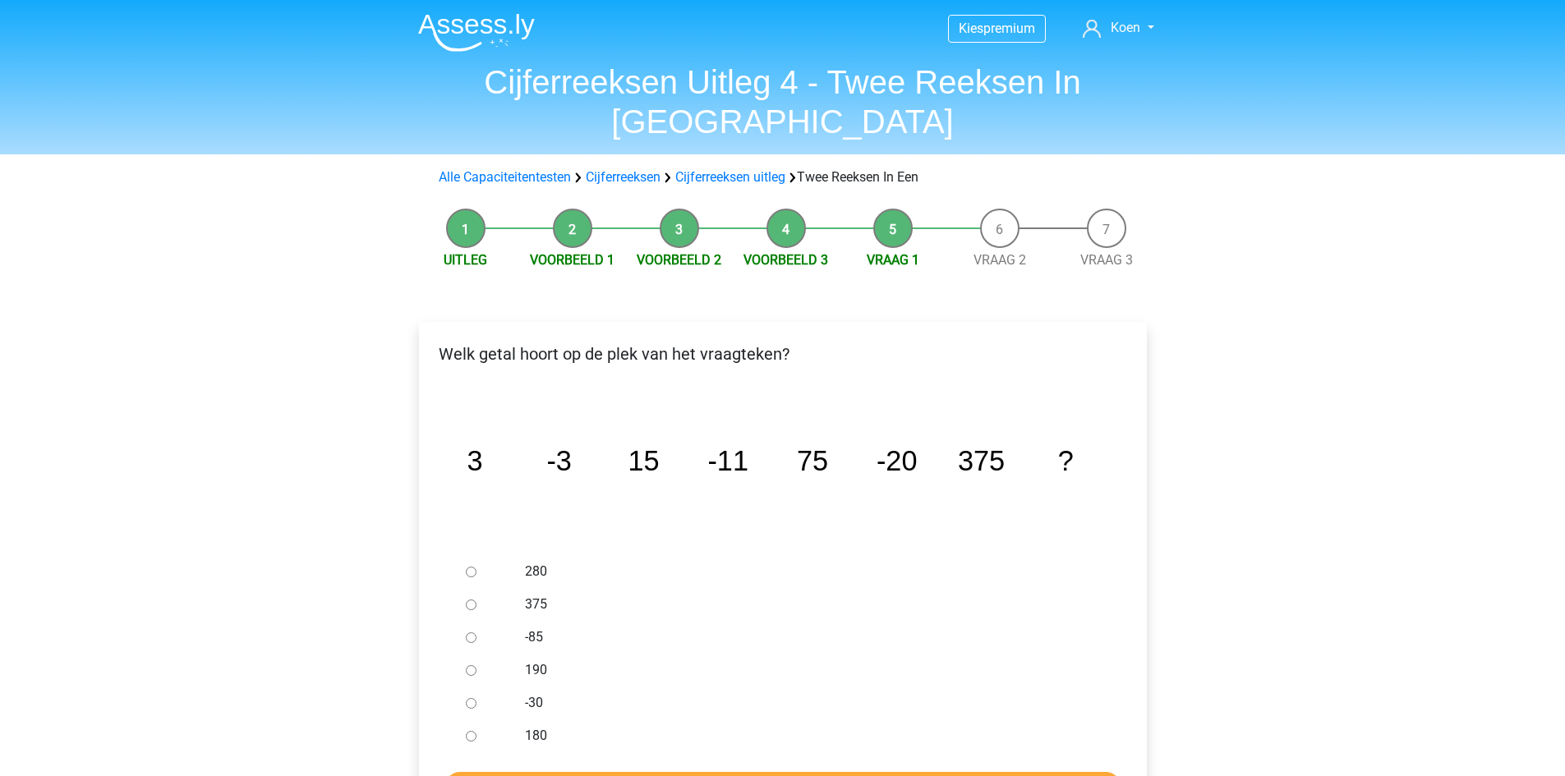
click at [469, 698] on input "-30" at bounding box center [471, 703] width 11 height 11
radio input "true"
click at [615, 772] on input "Controleer" at bounding box center [782, 787] width 677 height 31
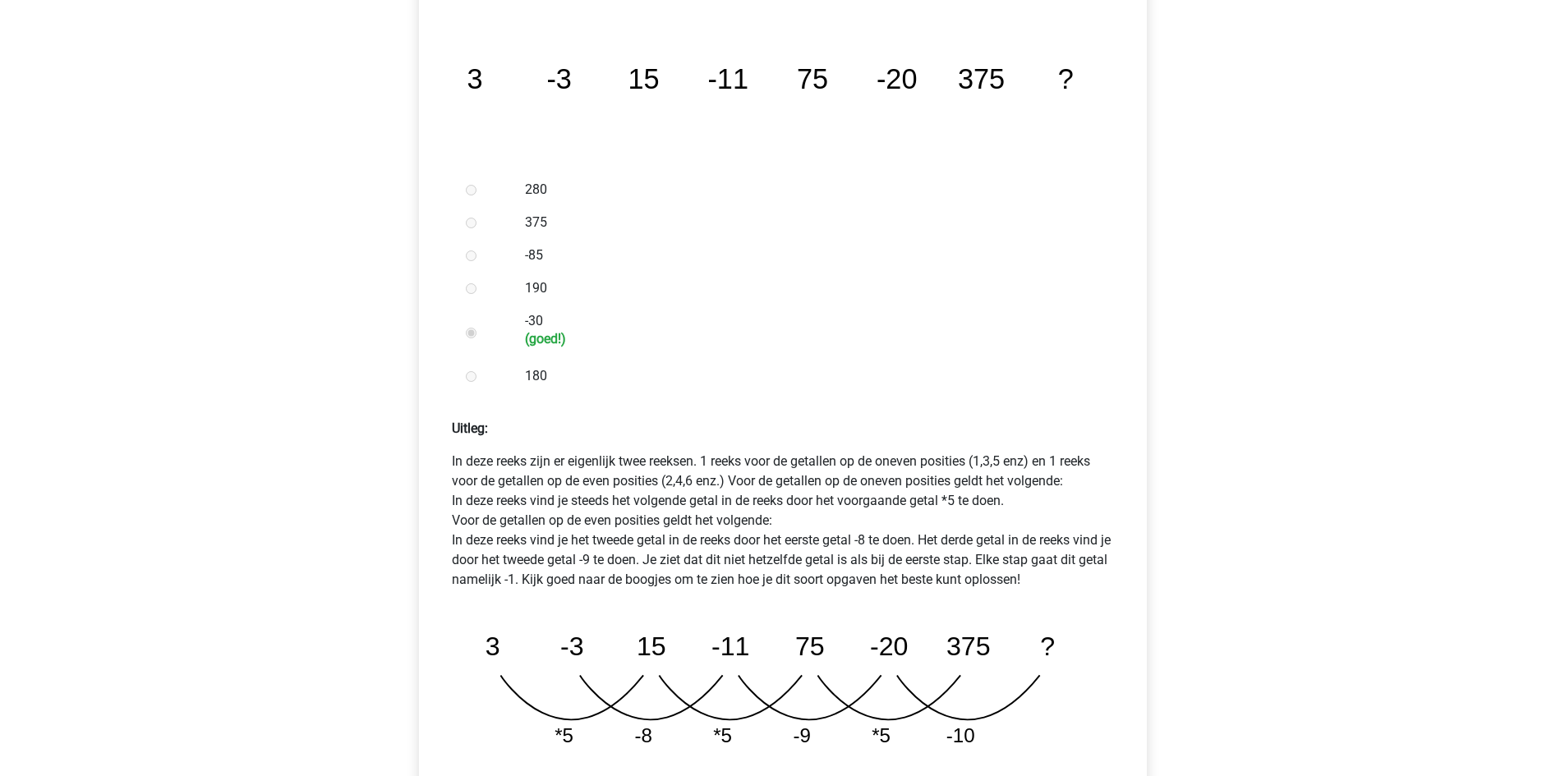
scroll to position [411, 0]
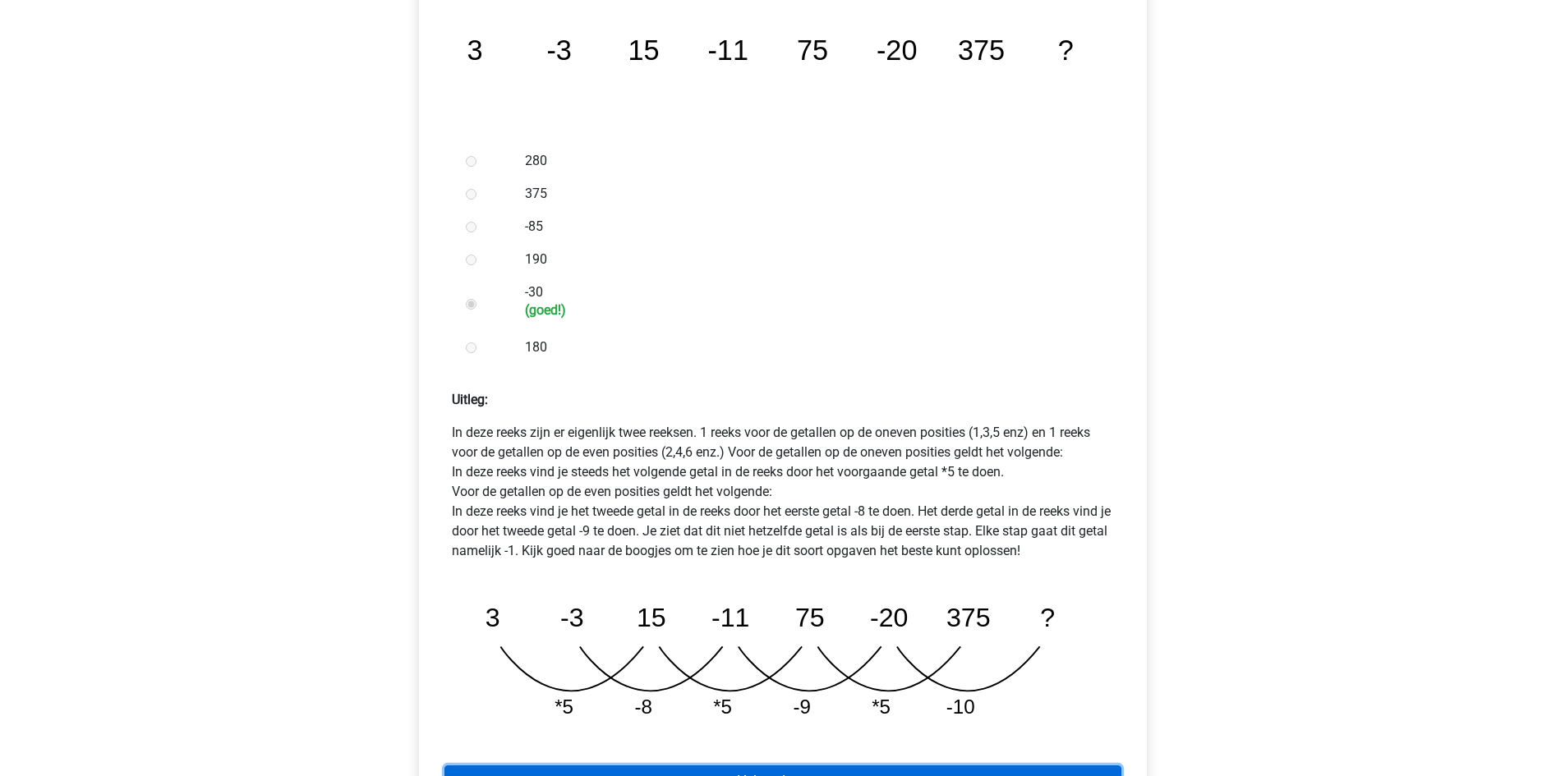
click at [755, 766] on link "Volgende vraag" at bounding box center [782, 781] width 677 height 31
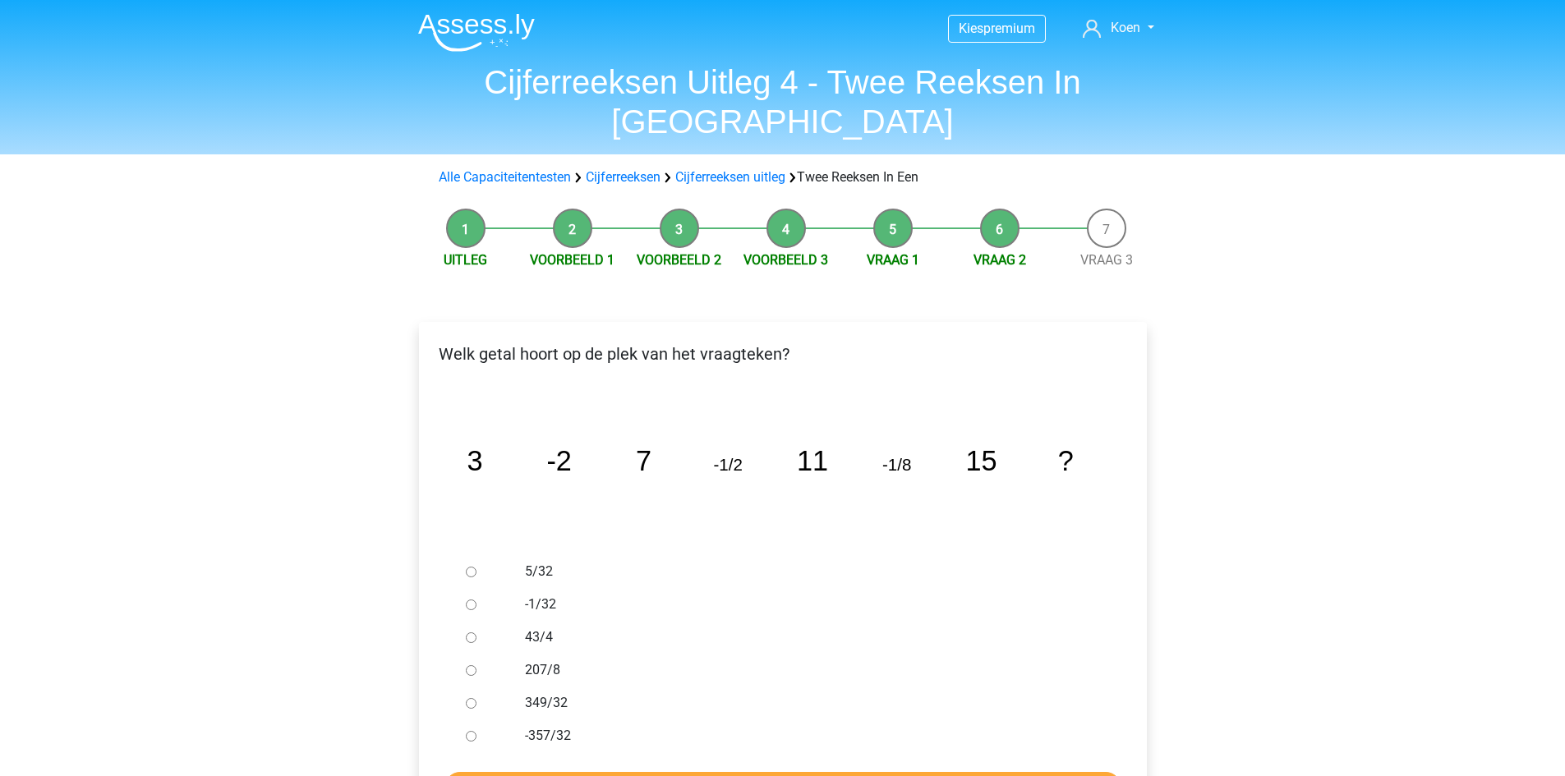
click at [467, 600] on input "-1/32" at bounding box center [471, 605] width 11 height 11
radio input "true"
click at [746, 772] on input "Controleer" at bounding box center [782, 787] width 677 height 31
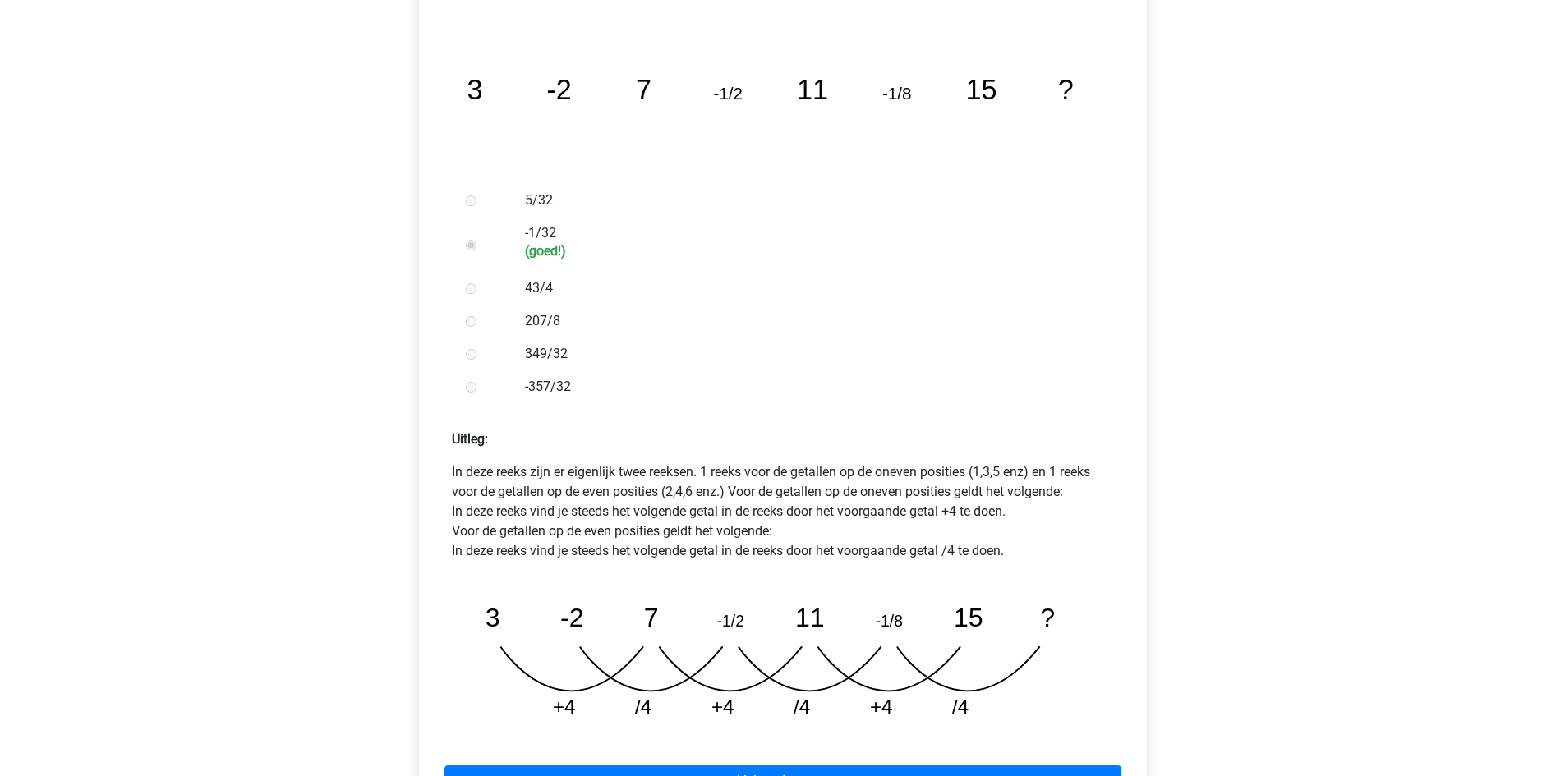
scroll to position [411, 0]
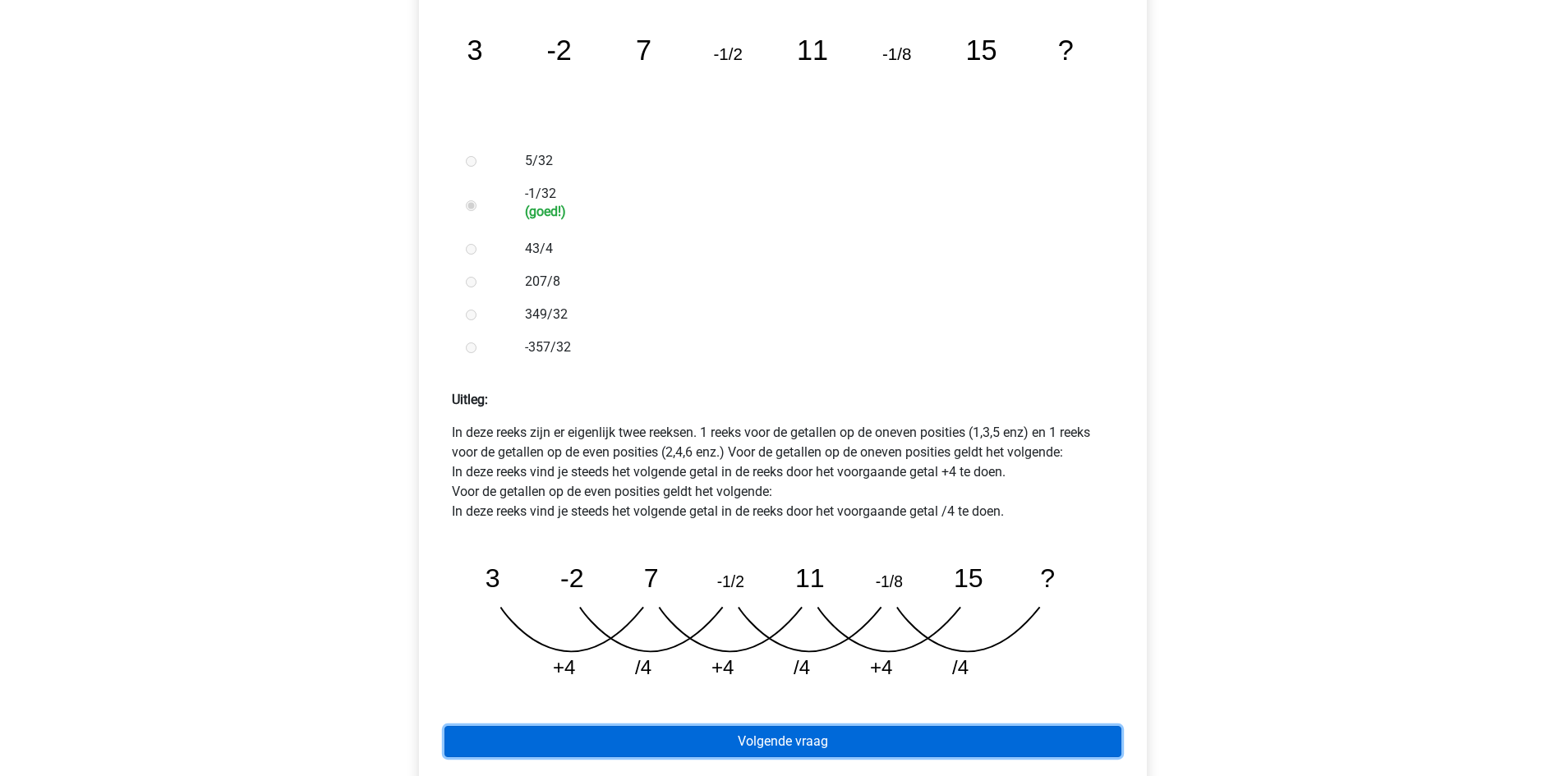
click at [724, 726] on link "Volgende vraag" at bounding box center [782, 741] width 677 height 31
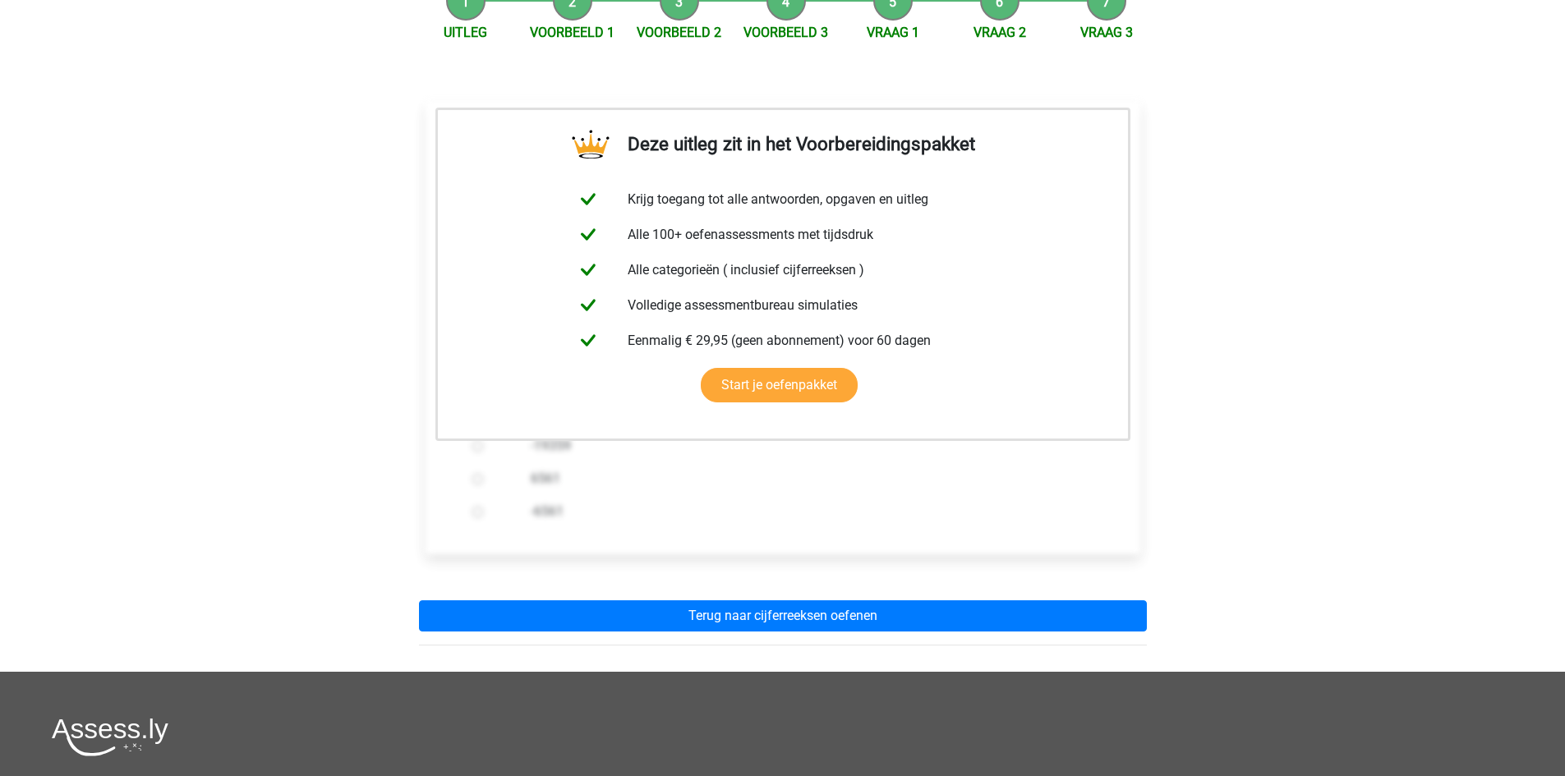
scroll to position [246, 0]
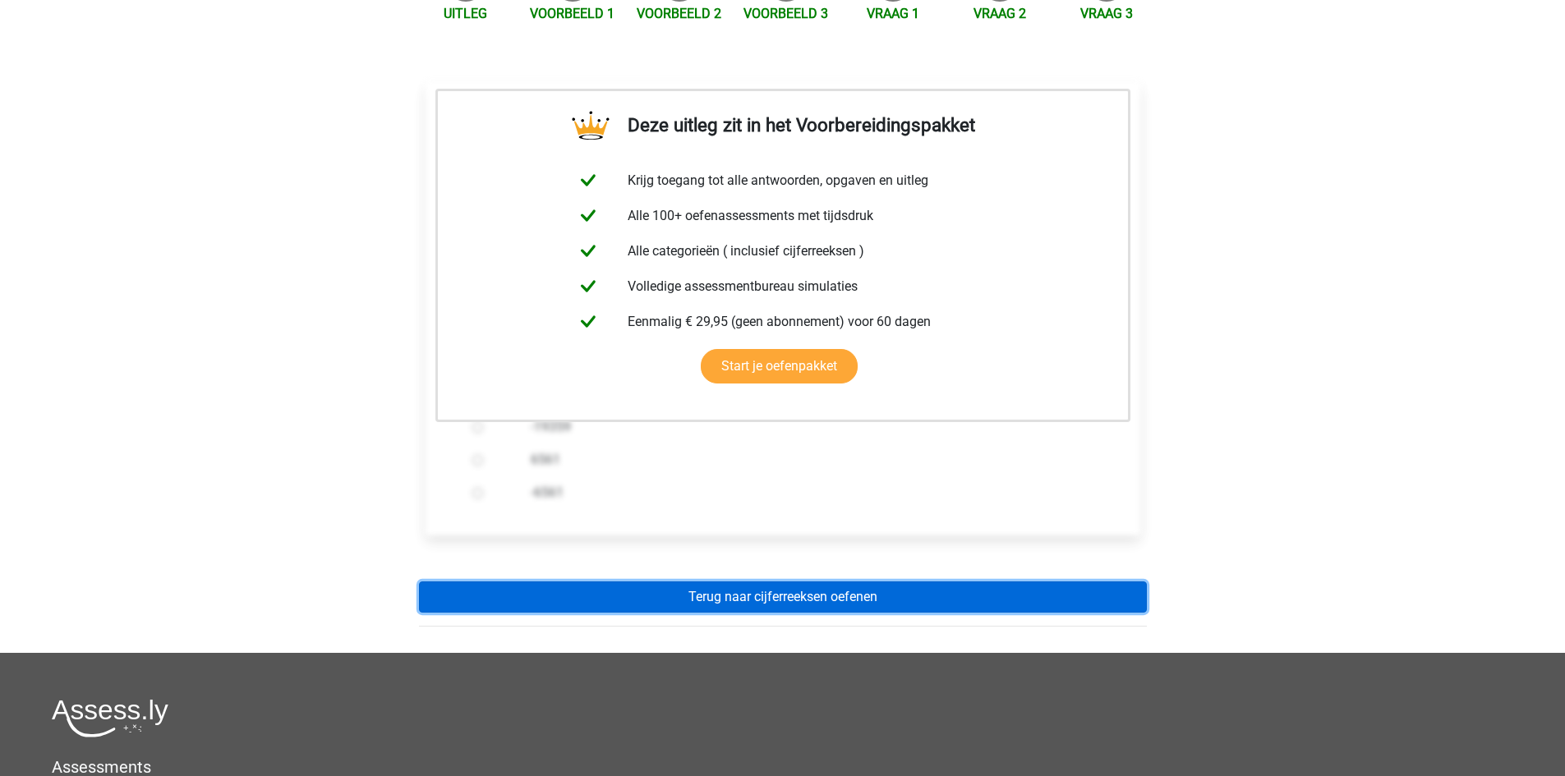
click at [773, 582] on link "Terug naar cijferreeksen oefenen" at bounding box center [783, 597] width 728 height 31
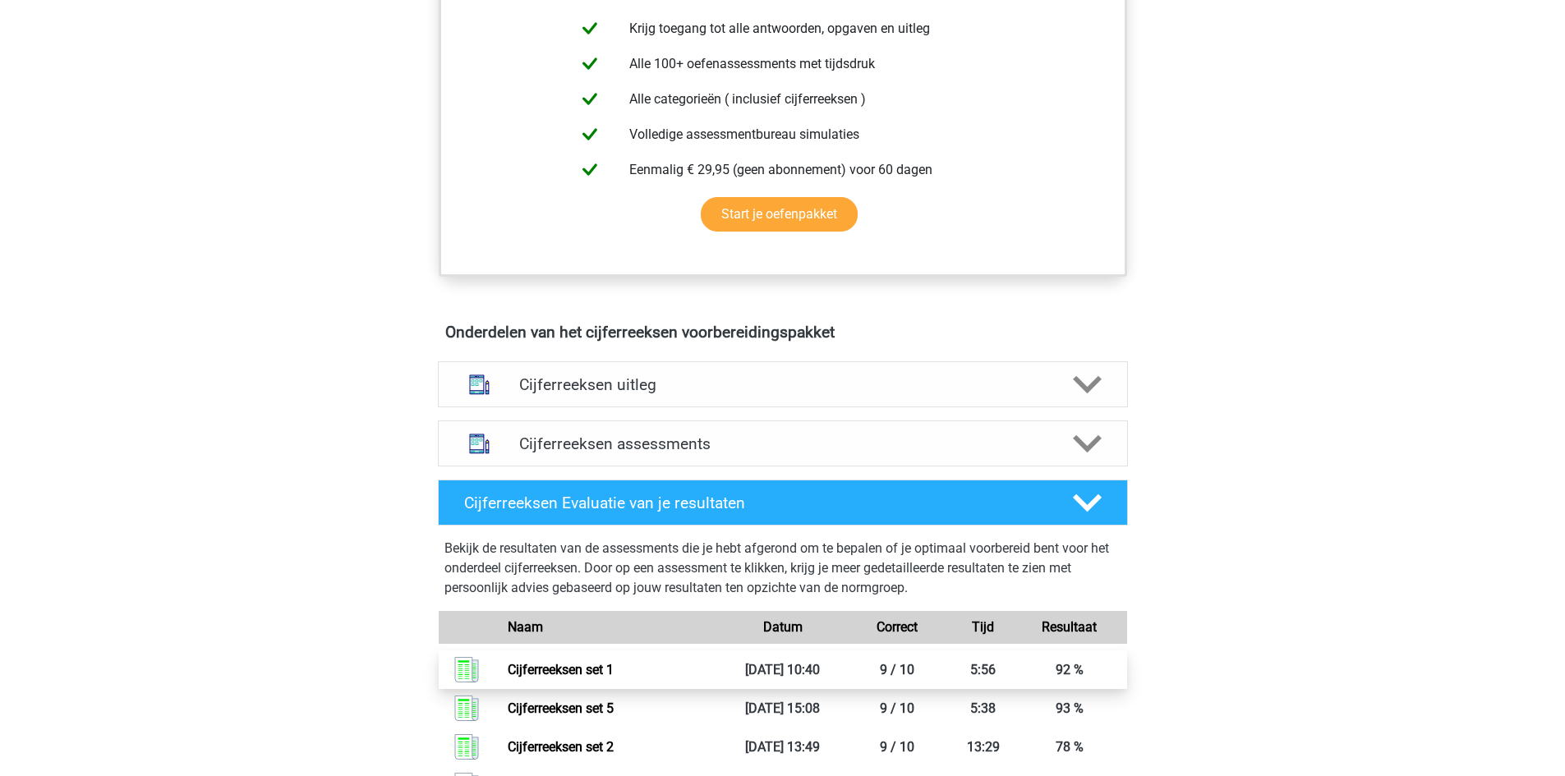
scroll to position [657, 0]
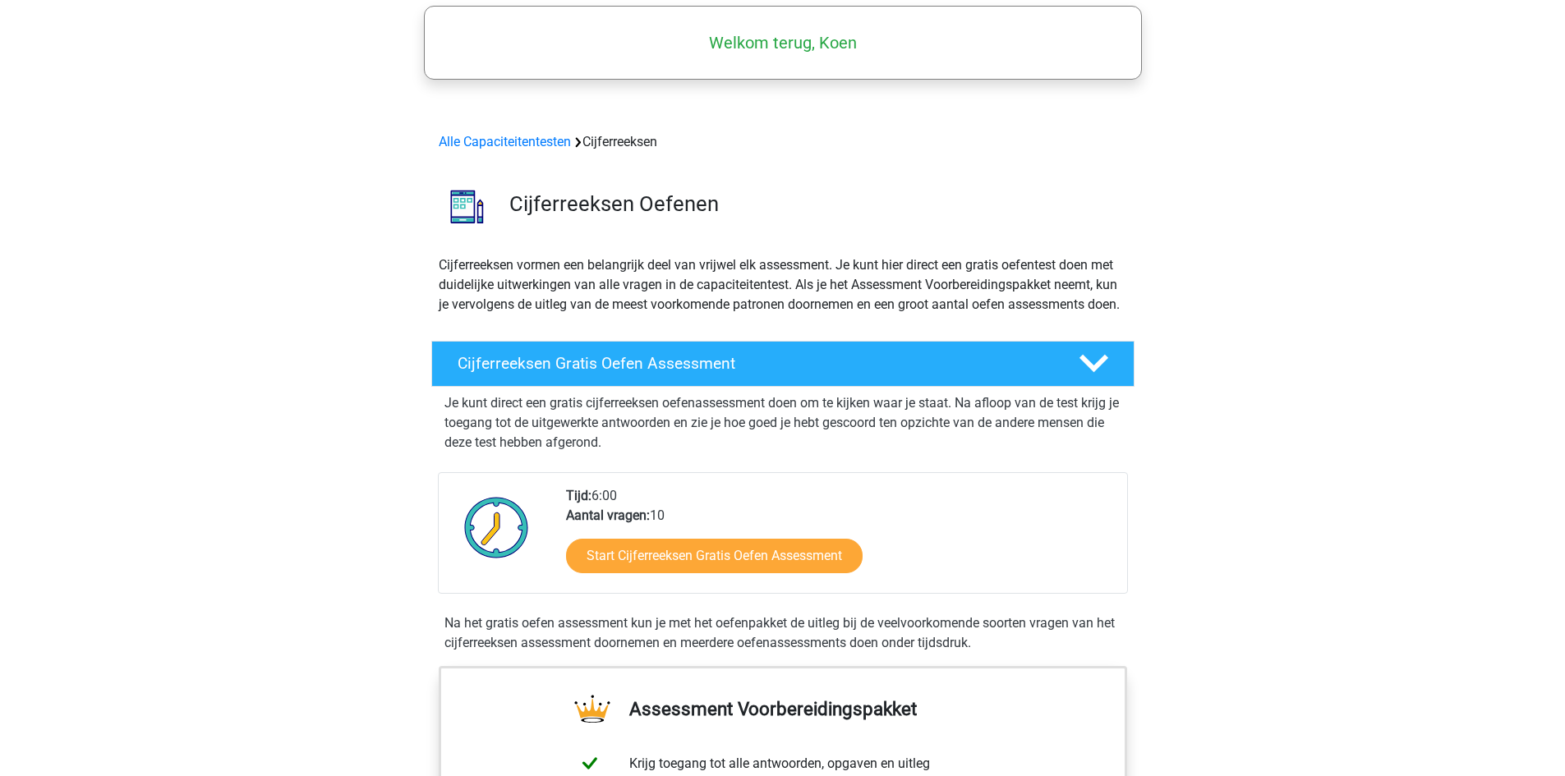
scroll to position [164, 0]
